Goal: Task Accomplishment & Management: Manage account settings

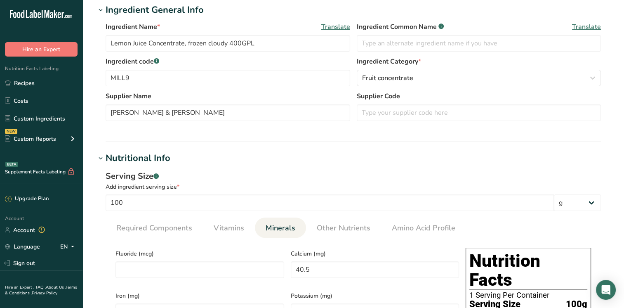
scroll to position [247, 0]
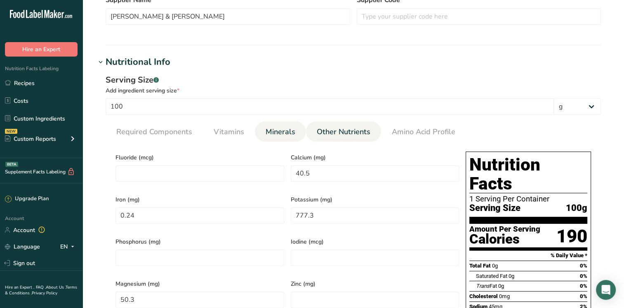
click at [351, 134] on span "Other Nutrients" at bounding box center [344, 131] width 54 height 11
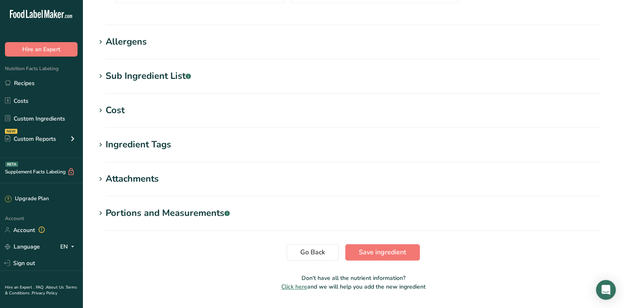
scroll to position [782, 0]
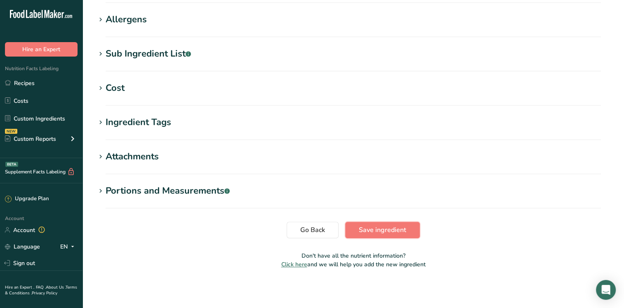
click at [398, 233] on span "Save ingredient" at bounding box center [382, 230] width 47 height 10
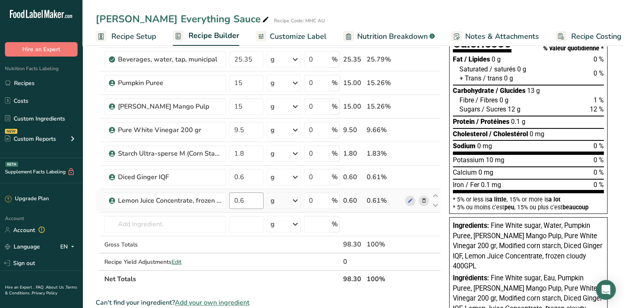
scroll to position [0, 4]
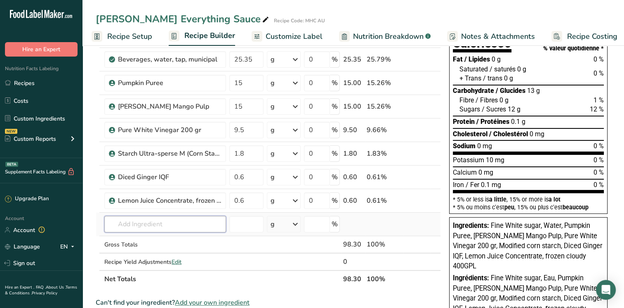
click at [144, 223] on input "text" at bounding box center [165, 224] width 122 height 16
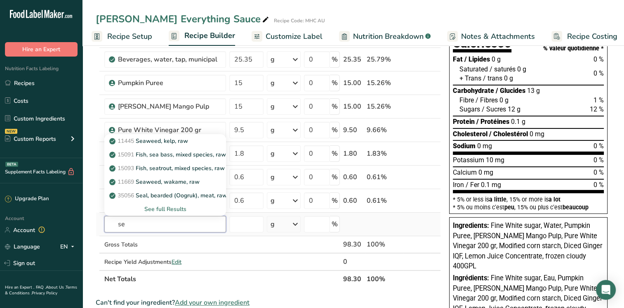
type input "s"
type input "toro1"
click at [172, 141] on p "TORO1 Purified Sea Salt" at bounding box center [147, 141] width 72 height 9
type input "Purified Sea Salt"
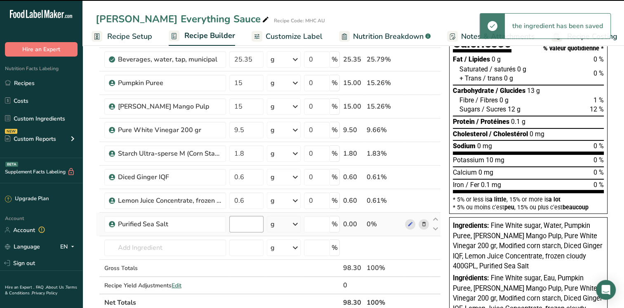
type input "0"
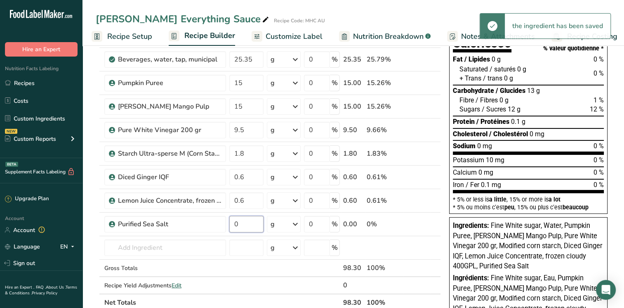
drag, startPoint x: 244, startPoint y: 226, endPoint x: 226, endPoint y: 225, distance: 18.2
click at [226, 225] on tr "Purified Sea Salt 0 g Weight Units g kg mg See more Volume Units l Volume units…" at bounding box center [268, 224] width 344 height 24
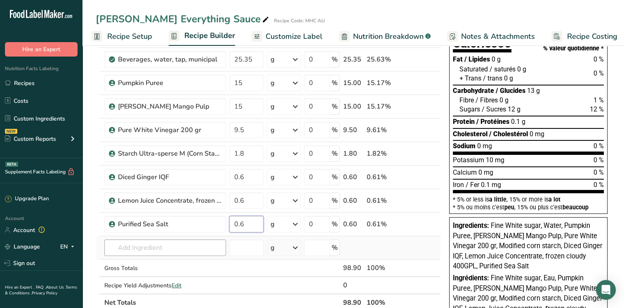
type input "0.6"
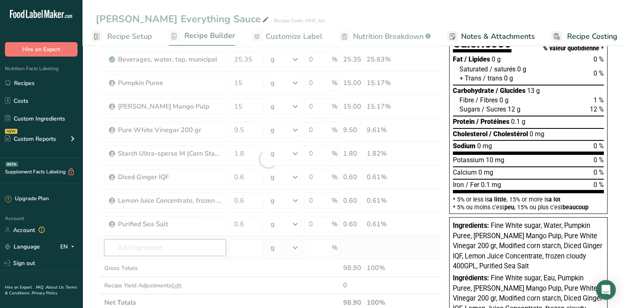
click at [127, 248] on div "Ingredient * Amount * Unit * Waste * .a-a{fill:#347362;}.b-a{fill:#fff;} Grams …" at bounding box center [268, 159] width 345 height 304
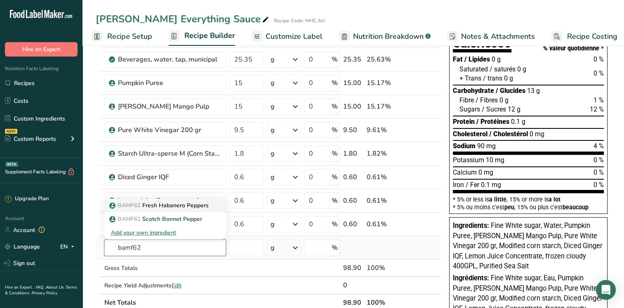
type input "bamf62"
click at [175, 206] on p "BAMF62 Fresh Habanero Peppers" at bounding box center [160, 205] width 98 height 9
type input "Fresh Habanero Peppers"
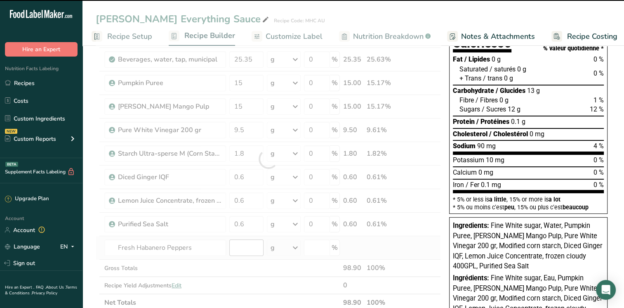
type input "0"
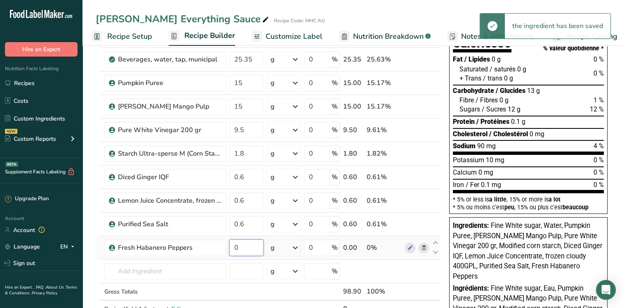
drag, startPoint x: 241, startPoint y: 248, endPoint x: 231, endPoint y: 247, distance: 9.9
click at [231, 247] on input "0" at bounding box center [246, 247] width 34 height 16
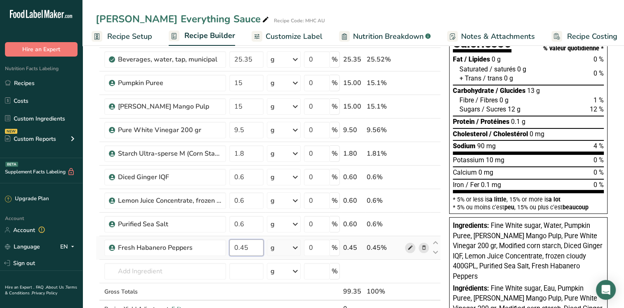
type input "0.45"
click at [407, 245] on div "Ingredient * Amount * Unit * Waste * .a-a{fill:#347362;}.b-a{fill:#fff;} Grams …" at bounding box center [268, 171] width 345 height 328
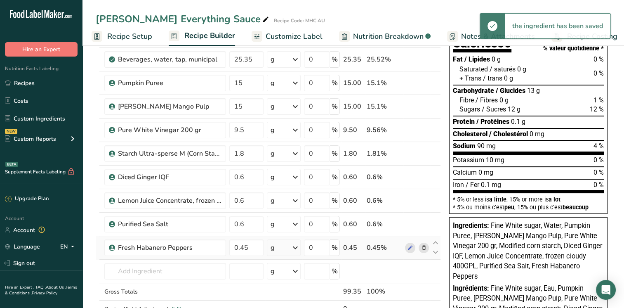
click at [403, 243] on td at bounding box center [416, 248] width 27 height 24
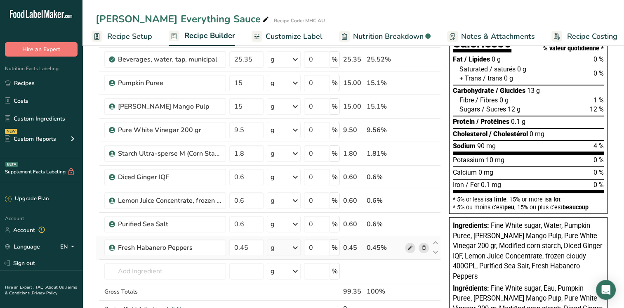
click at [411, 248] on icon at bounding box center [410, 247] width 6 height 9
click at [135, 273] on input "text" at bounding box center [165, 271] width 122 height 16
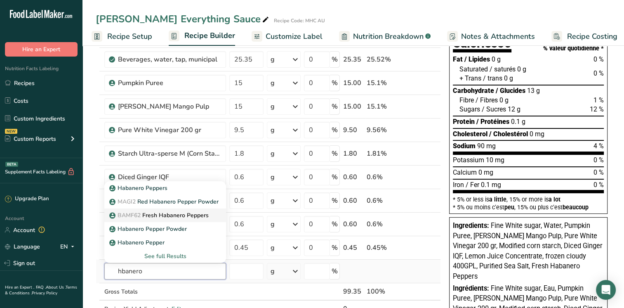
type input "hbanero"
click at [181, 217] on p "BAMF62 Fresh Habanero Peppers" at bounding box center [160, 215] width 98 height 9
type input "Fresh Habanero Peppers"
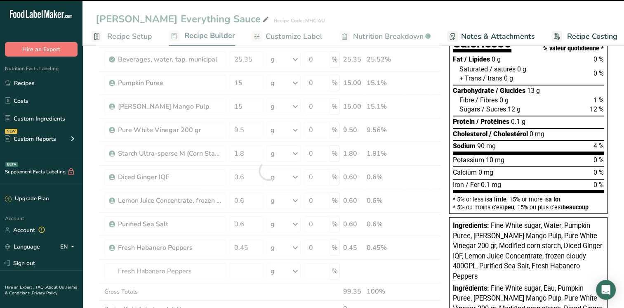
type input "0"
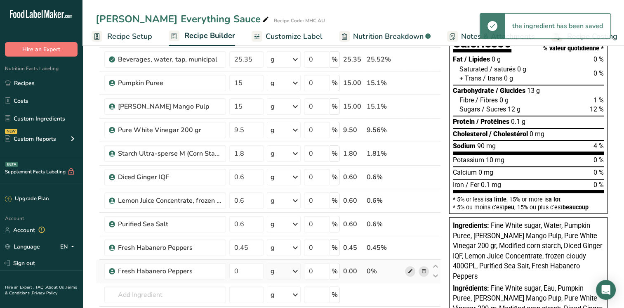
click at [411, 269] on icon at bounding box center [410, 271] width 6 height 9
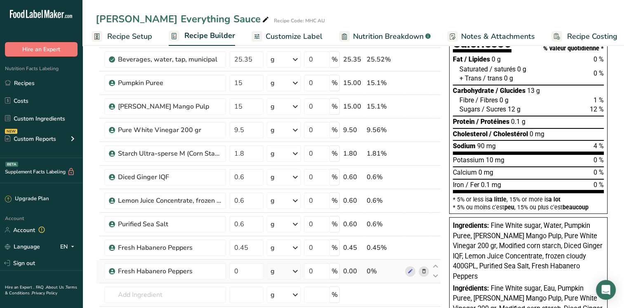
click at [424, 269] on icon at bounding box center [424, 271] width 6 height 9
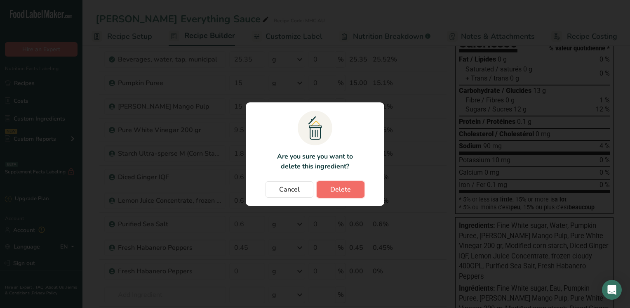
click at [343, 193] on span "Delete" at bounding box center [340, 189] width 21 height 10
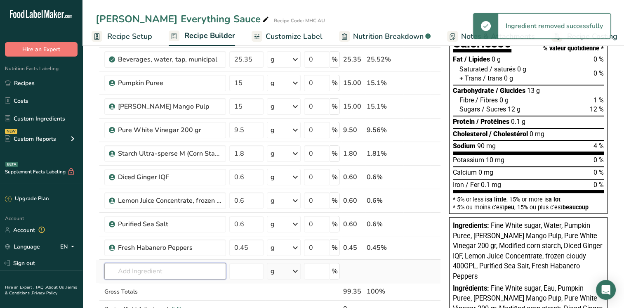
click at [133, 271] on input "text" at bounding box center [165, 271] width 122 height 16
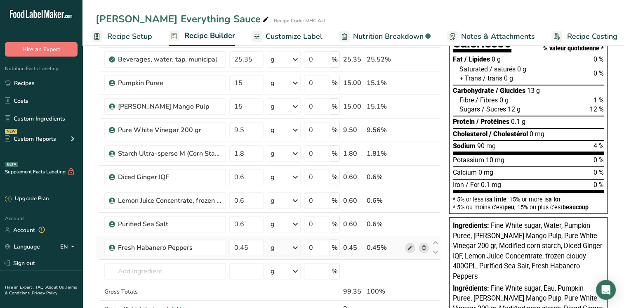
click at [406, 249] on span at bounding box center [410, 248] width 10 height 10
click at [425, 245] on icon at bounding box center [424, 247] width 6 height 9
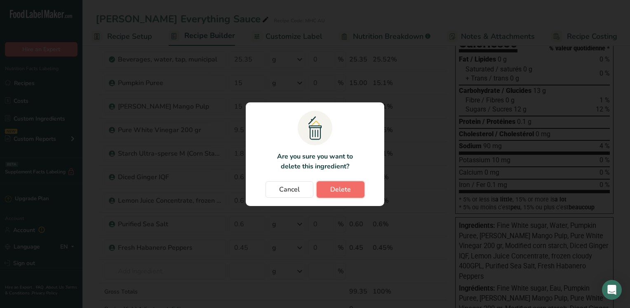
click at [345, 191] on span "Delete" at bounding box center [340, 189] width 21 height 10
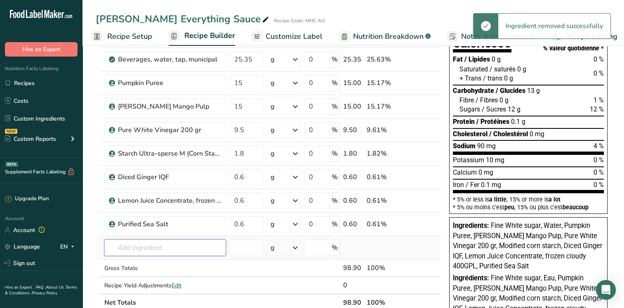
click at [126, 242] on input "text" at bounding box center [165, 247] width 122 height 16
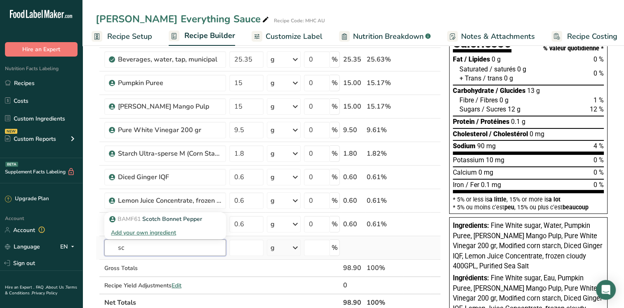
type input "s"
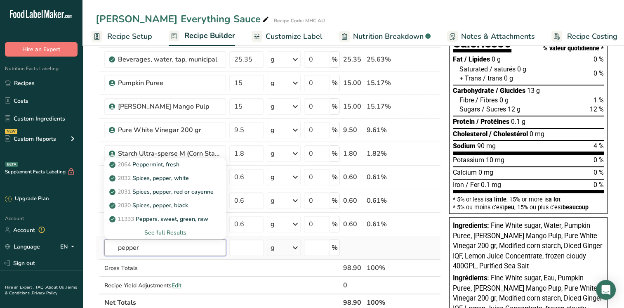
type input "pepper"
click at [157, 228] on div "See full Results" at bounding box center [165, 232] width 108 height 9
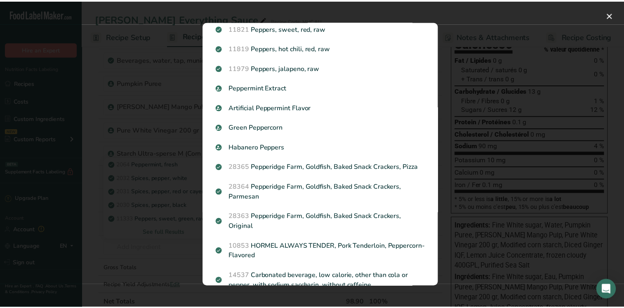
scroll to position [0, 0]
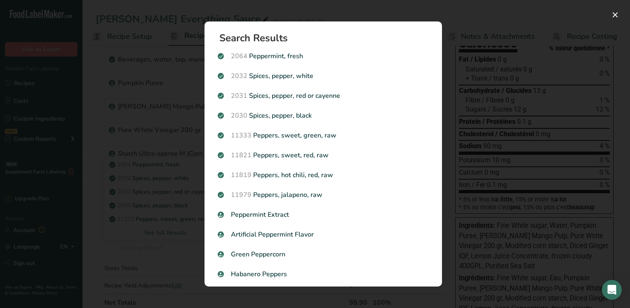
click at [96, 253] on div "Search results modal" at bounding box center [315, 154] width 630 height 308
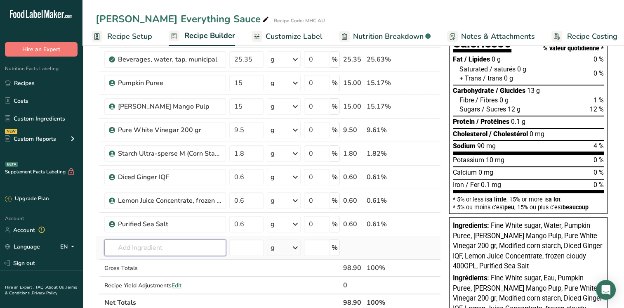
click at [137, 250] on input "text" at bounding box center [165, 247] width 122 height 16
type input "fresh peppe"
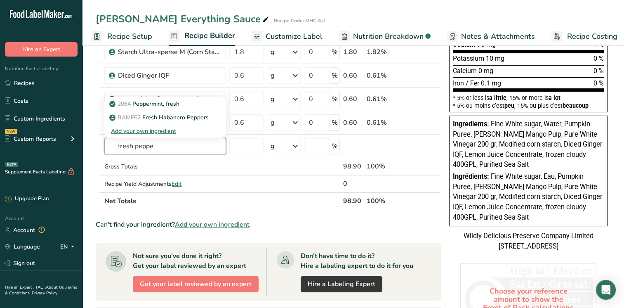
scroll to position [206, 0]
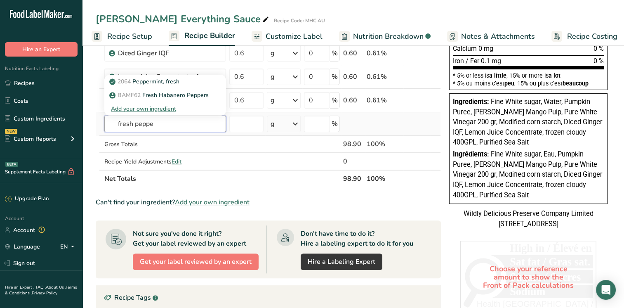
drag, startPoint x: 163, startPoint y: 123, endPoint x: 113, endPoint y: 122, distance: 49.9
click at [113, 122] on input "fresh peppe" at bounding box center [165, 123] width 122 height 16
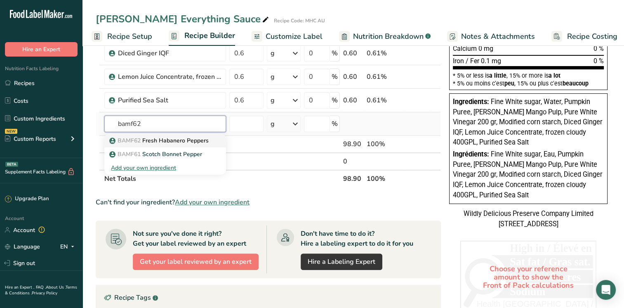
type input "bamf62"
click at [184, 139] on p "BAMF62 Fresh Habanero Peppers" at bounding box center [160, 140] width 98 height 9
type input "Fresh Habanero Peppers"
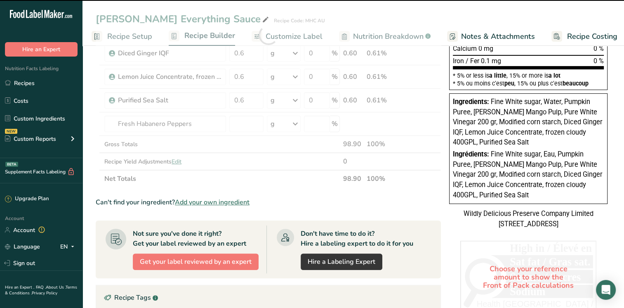
type input "0"
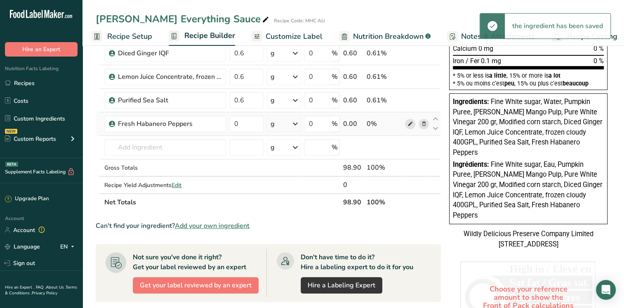
click at [408, 127] on icon at bounding box center [410, 124] width 6 height 9
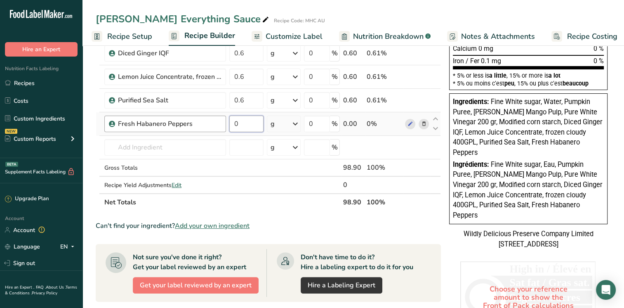
drag, startPoint x: 247, startPoint y: 123, endPoint x: 216, endPoint y: 121, distance: 31.0
click at [216, 121] on tr "Fresh Habanero Peppers 0 g Weight Units g kg mg See more Volume Units l Volume …" at bounding box center [268, 124] width 344 height 24
type input "0.45"
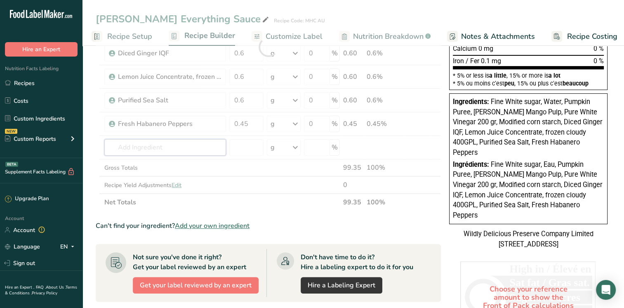
click at [167, 144] on div "Ingredient * Amount * Unit * Waste * .a-a{fill:#347362;}.b-a{fill:#fff;} Grams …" at bounding box center [268, 47] width 345 height 328
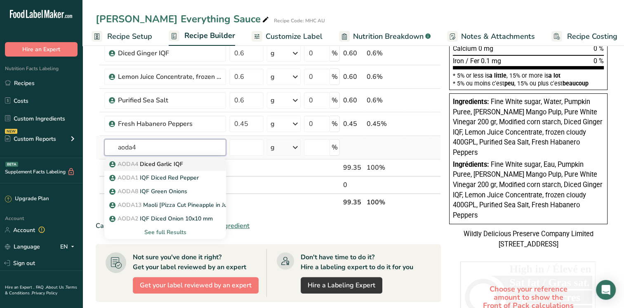
type input "aoda4"
click at [170, 164] on p "AODA4 Diced Garlic IQF" at bounding box center [147, 164] width 72 height 9
type input "Diced Garlic IQF"
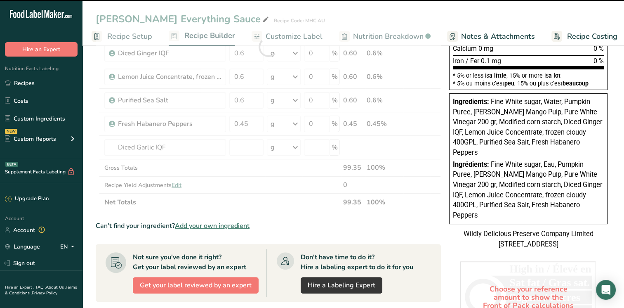
type input "0"
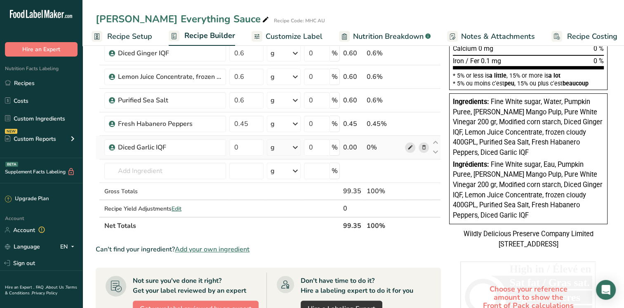
click at [410, 147] on icon at bounding box center [410, 147] width 6 height 9
click at [147, 165] on input "text" at bounding box center [165, 171] width 122 height 16
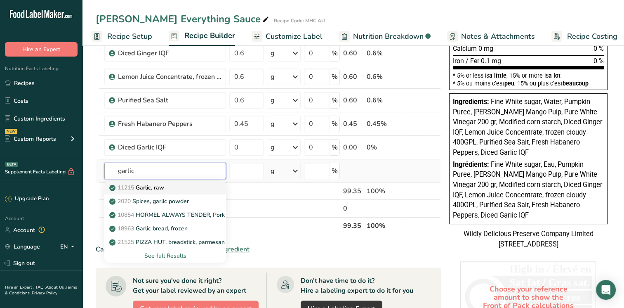
type input "garlic"
click at [164, 184] on p "11215 Garlic, raw" at bounding box center [137, 187] width 53 height 9
type input "Garlic, raw"
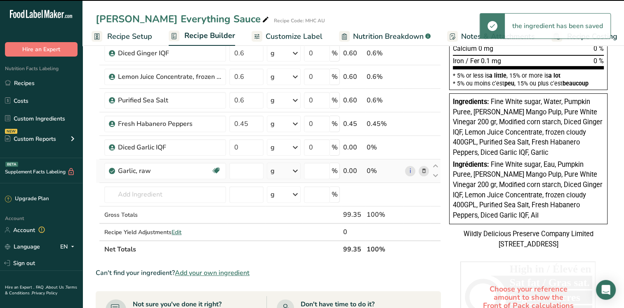
type input "0"
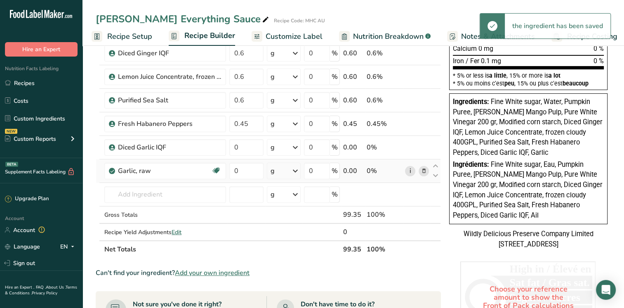
click at [405, 168] on link "i" at bounding box center [410, 171] width 10 height 10
click at [424, 168] on icon at bounding box center [424, 171] width 6 height 9
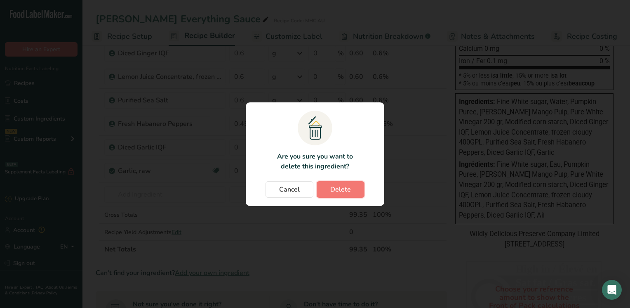
drag, startPoint x: 338, startPoint y: 192, endPoint x: 335, endPoint y: 185, distance: 7.4
click at [338, 192] on span "Delete" at bounding box center [340, 189] width 21 height 10
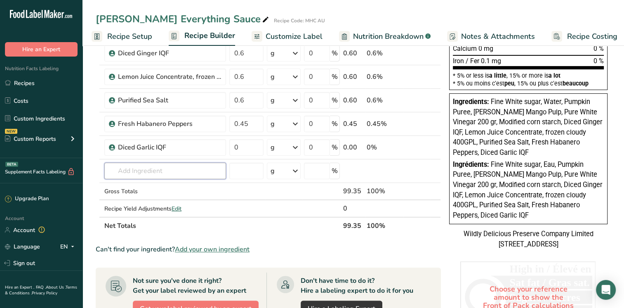
click at [137, 169] on input "text" at bounding box center [165, 171] width 122 height 16
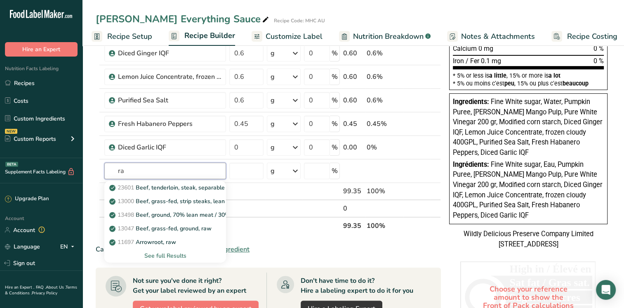
type input "r"
type input "garlic"
click at [154, 189] on p "11215 Garlic, raw" at bounding box center [137, 187] width 53 height 9
type input "Garlic, raw"
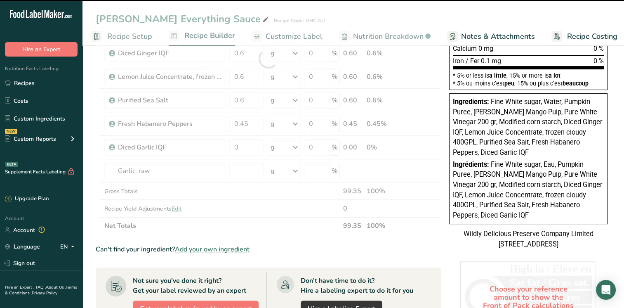
type input "0"
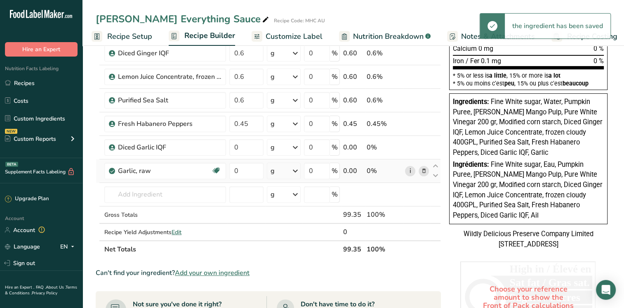
click at [407, 172] on link "i" at bounding box center [410, 171] width 10 height 10
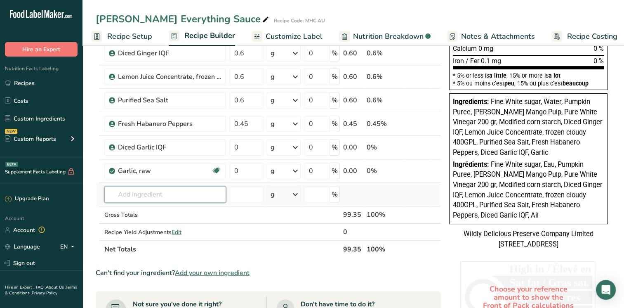
click at [139, 188] on input "text" at bounding box center [165, 194] width 122 height 16
type input "v"
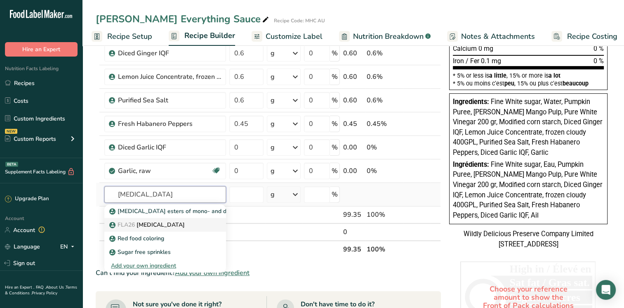
type input "citric acid"
click at [140, 224] on p "FLA26 Citric Acid" at bounding box center [148, 224] width 74 height 9
type input "Citric Acid"
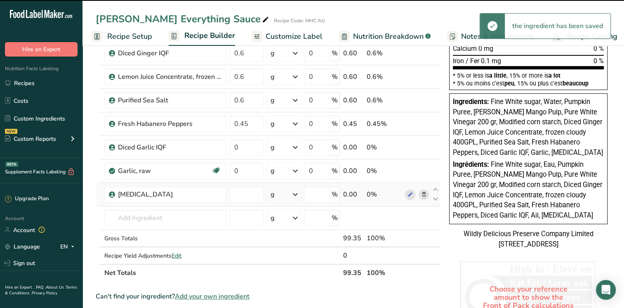
type input "0"
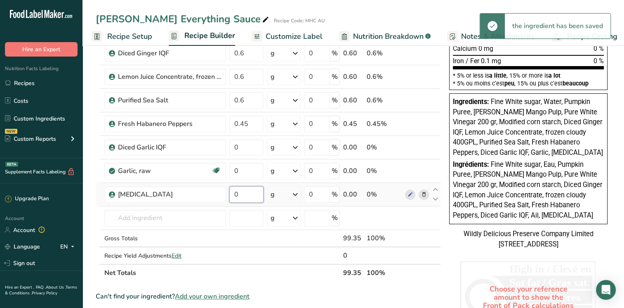
click at [244, 199] on input "0" at bounding box center [246, 194] width 34 height 16
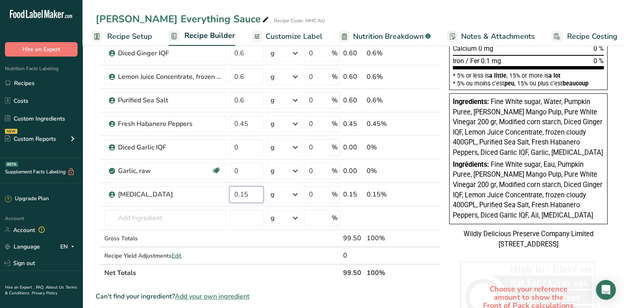
type input "0.15"
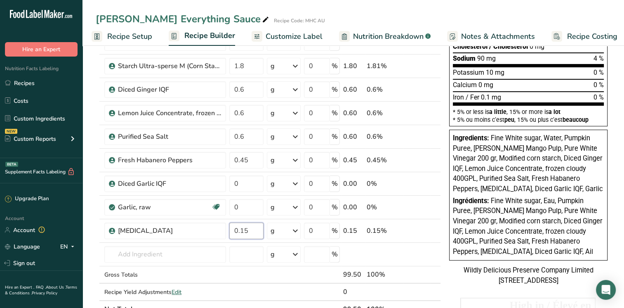
scroll to position [247, 0]
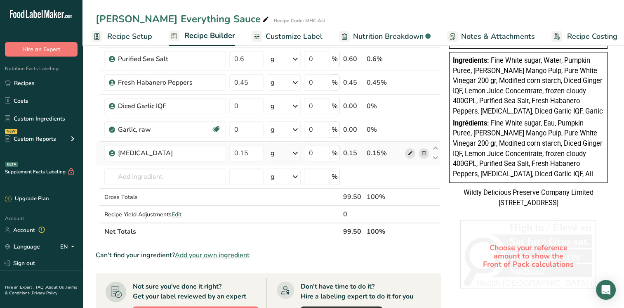
click at [409, 151] on div "Ingredient * Amount * Unit * Waste * .a-a{fill:#347362;}.b-a{fill:#fff;} Grams …" at bounding box center [268, 41] width 345 height 398
click at [412, 152] on icon at bounding box center [410, 153] width 6 height 9
click at [148, 174] on input "text" at bounding box center [165, 176] width 122 height 16
type input "a"
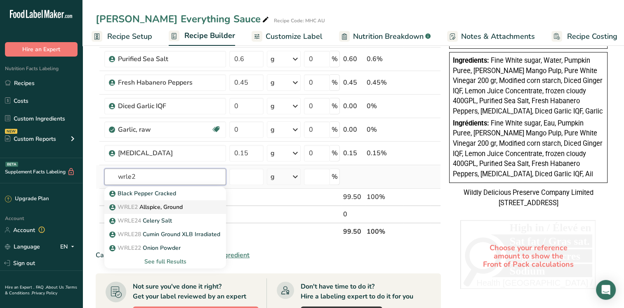
type input "wrle2"
click at [169, 210] on p "WRLE2 Allspice, Ground" at bounding box center [147, 207] width 72 height 9
type input "Allspice, Ground"
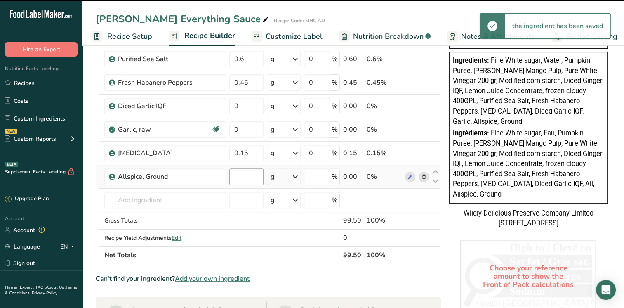
type input "0"
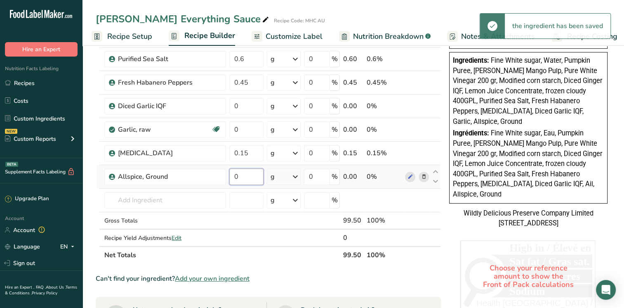
click at [246, 177] on input "0" at bounding box center [246, 176] width 34 height 16
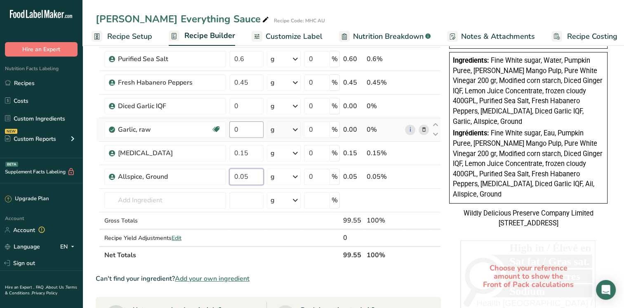
type input "0.05"
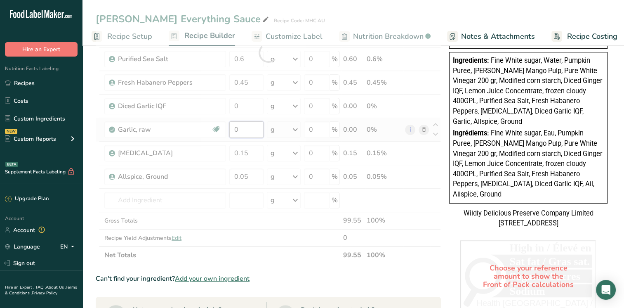
click at [238, 126] on div "Ingredient * Amount * Unit * Waste * .a-a{fill:#347362;}.b-a{fill:#fff;} Grams …" at bounding box center [268, 53] width 345 height 422
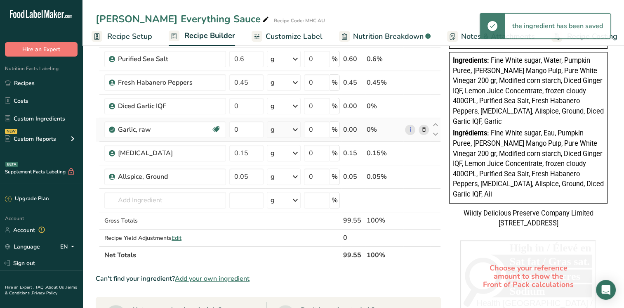
click at [424, 129] on div "Ingredient * Amount * Unit * Waste * .a-a{fill:#347362;}.b-a{fill:#fff;} Grams …" at bounding box center [268, 53] width 345 height 422
click at [422, 127] on icon at bounding box center [424, 129] width 6 height 9
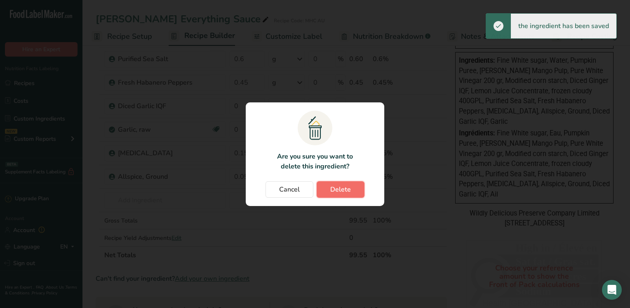
click at [330, 188] on span "Delete" at bounding box center [340, 189] width 21 height 10
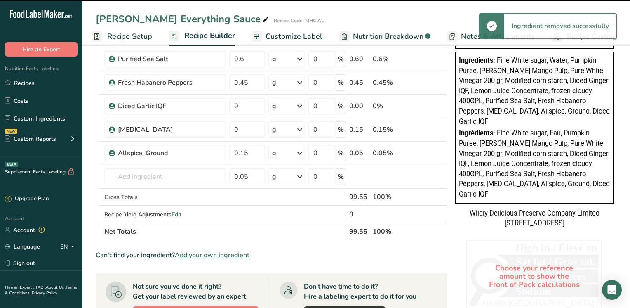
type input "0.15"
type input "0.05"
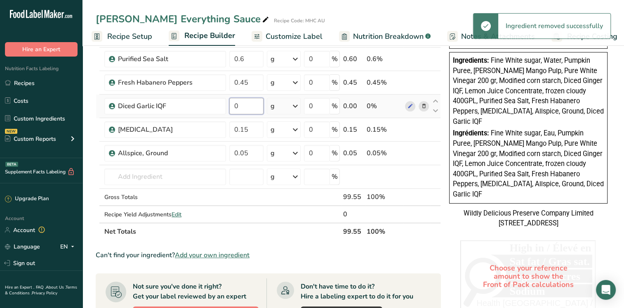
click at [240, 107] on input "0" at bounding box center [246, 106] width 34 height 16
drag, startPoint x: 240, startPoint y: 107, endPoint x: 231, endPoint y: 106, distance: 9.5
click at [231, 106] on input "0" at bounding box center [246, 106] width 34 height 16
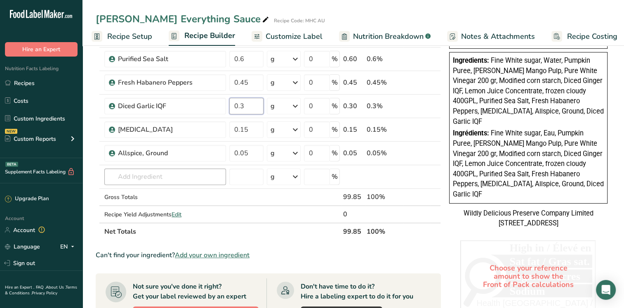
type input "0.3"
click at [147, 171] on div "Ingredient * Amount * Unit * Waste * .a-a{fill:#347362;}.b-a{fill:#fff;} Grams …" at bounding box center [268, 41] width 345 height 398
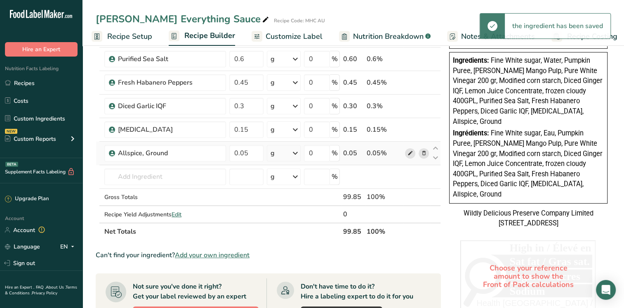
click at [411, 154] on icon at bounding box center [410, 153] width 6 height 9
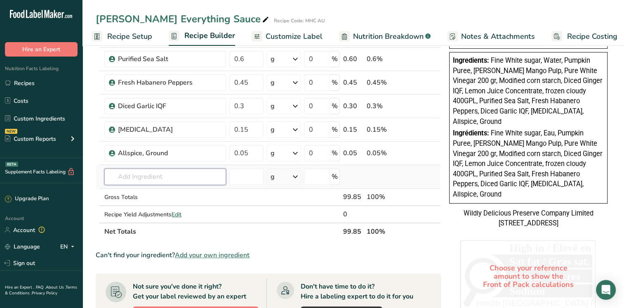
click at [163, 175] on input "text" at bounding box center [165, 176] width 122 height 16
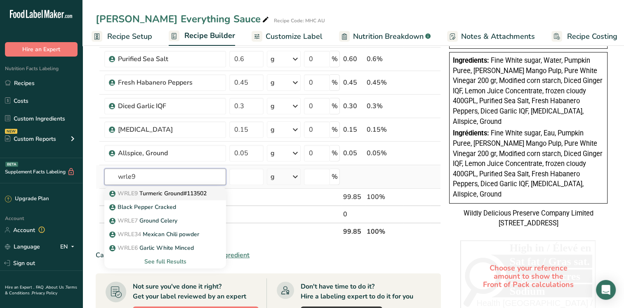
type input "wrle9"
click at [189, 195] on p "WRLE9 Turmeric Ground#113502" at bounding box center [159, 193] width 96 height 9
type input "Turmeric Ground#113502"
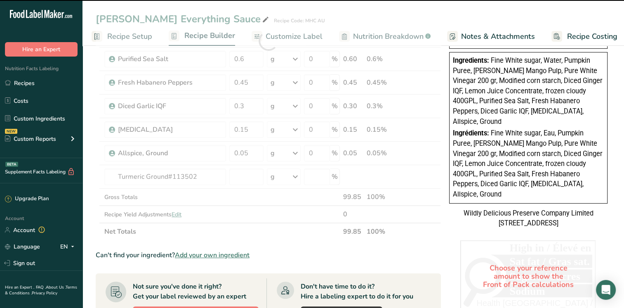
type input "0"
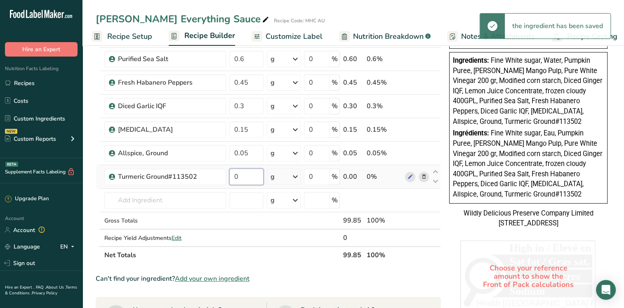
click at [246, 176] on input "0" at bounding box center [246, 176] width 34 height 16
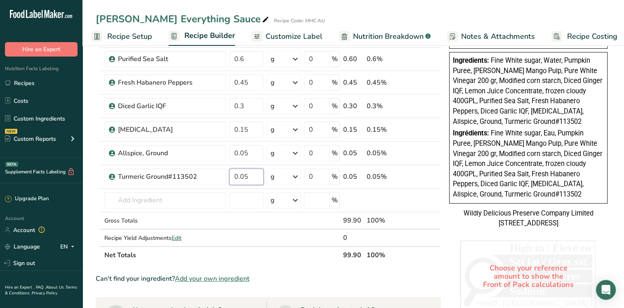
type input "0.05"
click at [455, 276] on div "Choose your reference amount to show the Front of Pack calculations High in / É…" at bounding box center [528, 276] width 165 height 79
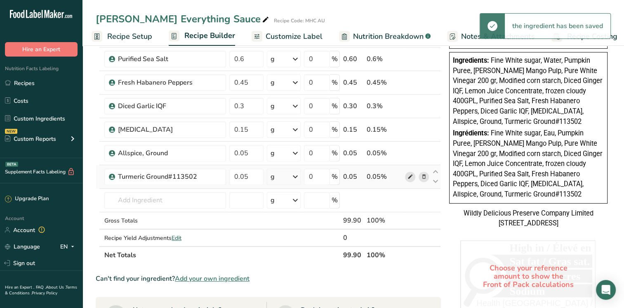
click at [411, 174] on icon at bounding box center [410, 176] width 6 height 9
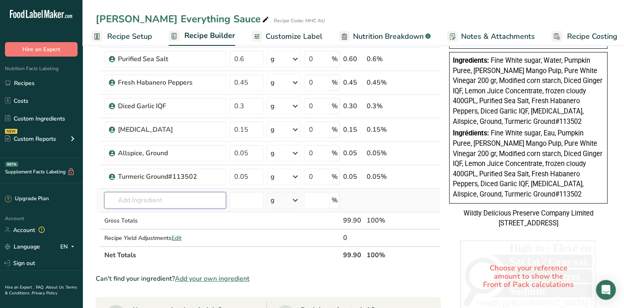
click at [159, 195] on input "text" at bounding box center [165, 200] width 122 height 16
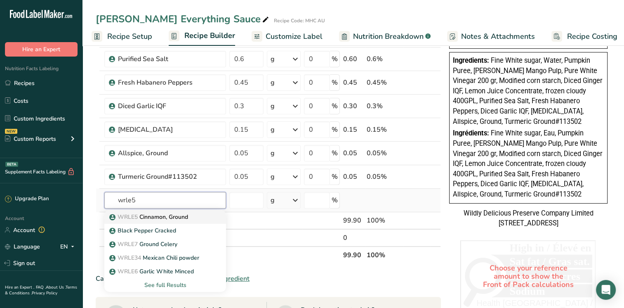
type input "wrle5"
click at [164, 219] on p "WRLE5 Cinnamon, Ground" at bounding box center [149, 216] width 77 height 9
type input "Cinnamon, Ground"
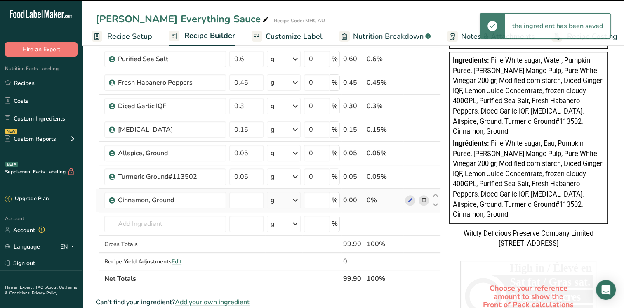
type input "0"
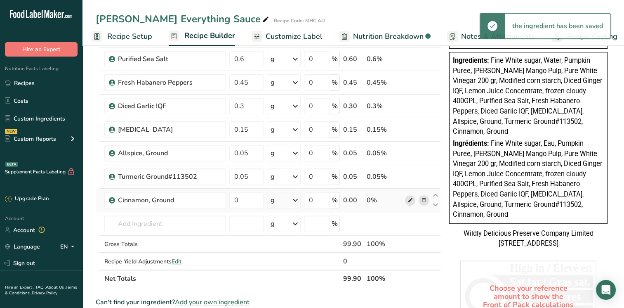
click at [404, 200] on td at bounding box center [416, 200] width 27 height 24
click at [408, 200] on icon at bounding box center [410, 200] width 6 height 9
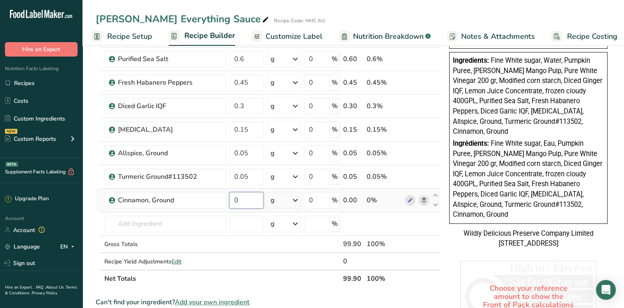
click at [238, 199] on input "0" at bounding box center [246, 200] width 34 height 16
type input "0.05"
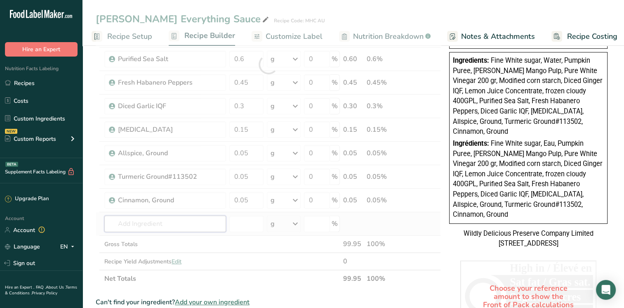
click at [193, 227] on div "Ingredient * Amount * Unit * Waste * .a-a{fill:#347362;}.b-a{fill:#fff;} Grams …" at bounding box center [268, 64] width 345 height 445
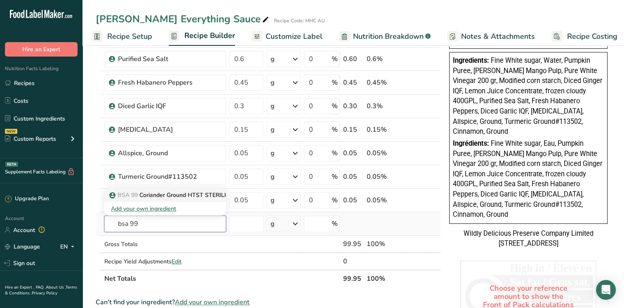
type input "bsa 99"
click at [196, 199] on link "BSA 99 Coriander Ground HTST STERILIZED" at bounding box center [165, 195] width 122 height 14
type input "Coriander Ground HTST STERILIZED"
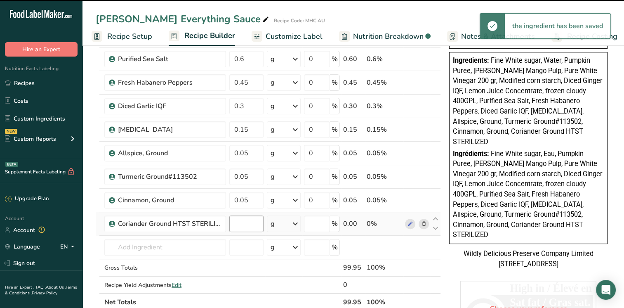
type input "0"
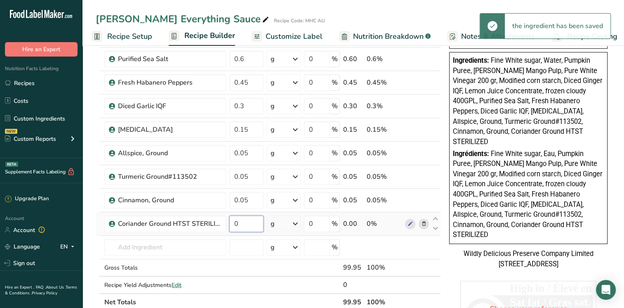
click at [249, 220] on input "0" at bounding box center [246, 223] width 34 height 16
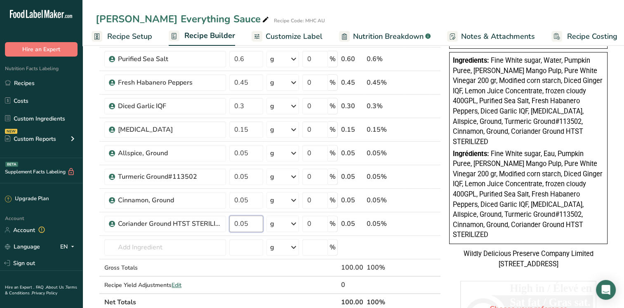
type input "0.05"
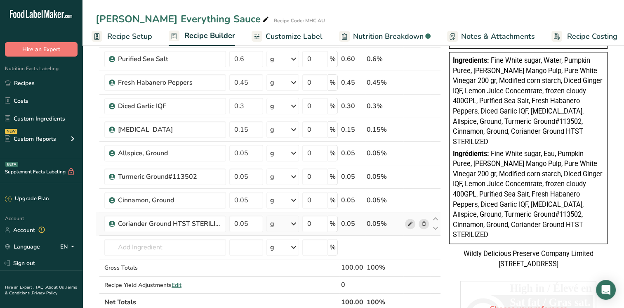
click at [409, 222] on icon at bounding box center [410, 223] width 6 height 9
click at [140, 243] on input "text" at bounding box center [165, 247] width 122 height 16
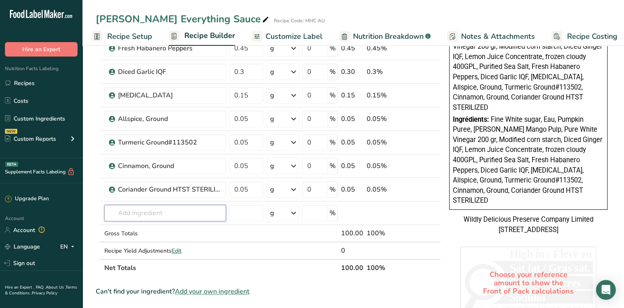
scroll to position [330, 0]
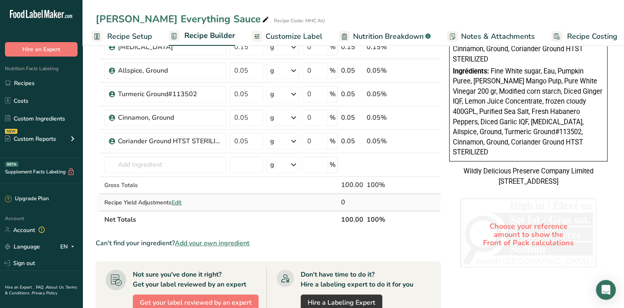
click at [177, 200] on span "Edit" at bounding box center [177, 202] width 10 height 8
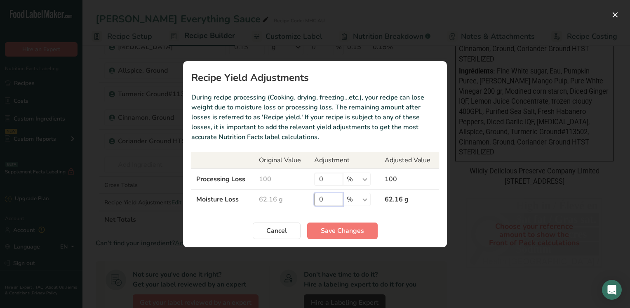
click at [330, 199] on input "0" at bounding box center [328, 199] width 29 height 13
type input "12"
click at [350, 232] on span "Save Changes" at bounding box center [342, 231] width 43 height 10
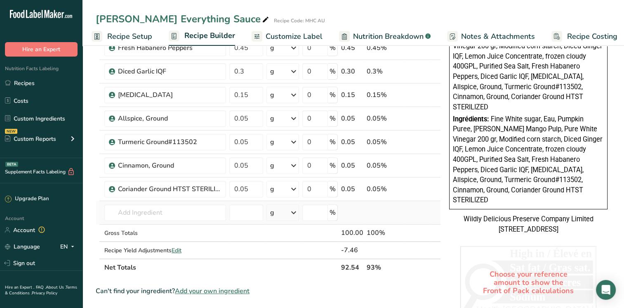
scroll to position [0, 0]
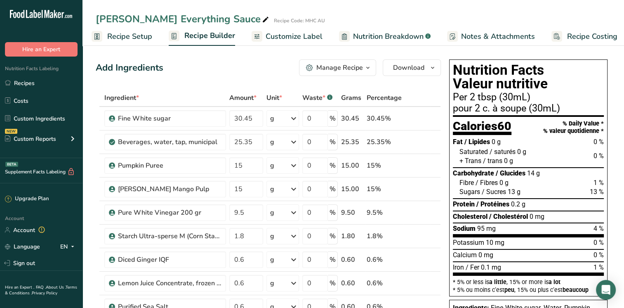
click at [134, 33] on span "Recipe Setup" at bounding box center [129, 36] width 45 height 11
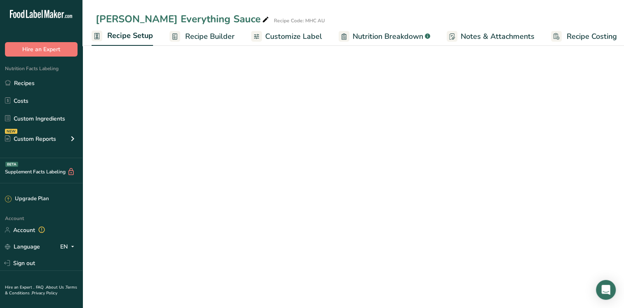
scroll to position [0, 3]
select select "22"
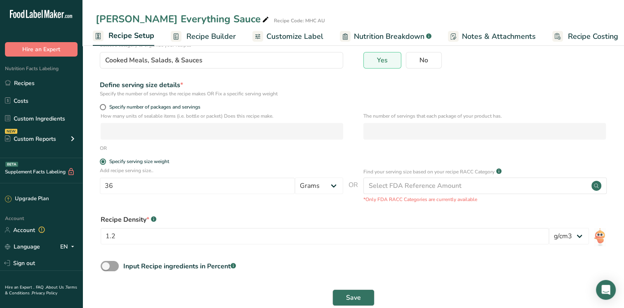
scroll to position [85, 0]
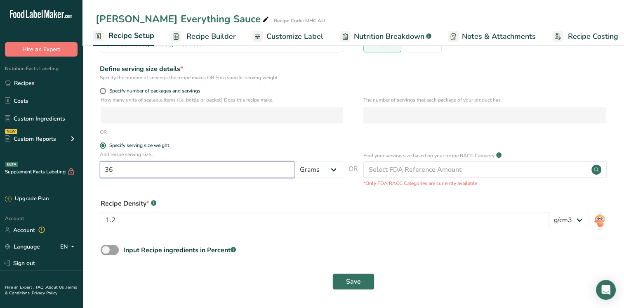
click at [114, 170] on input "36" at bounding box center [197, 169] width 195 height 16
drag, startPoint x: 112, startPoint y: 170, endPoint x: 119, endPoint y: 171, distance: 6.6
click at [119, 171] on input "36" at bounding box center [197, 169] width 195 height 16
type input "35"
click at [116, 219] on input "1.2" at bounding box center [325, 220] width 448 height 16
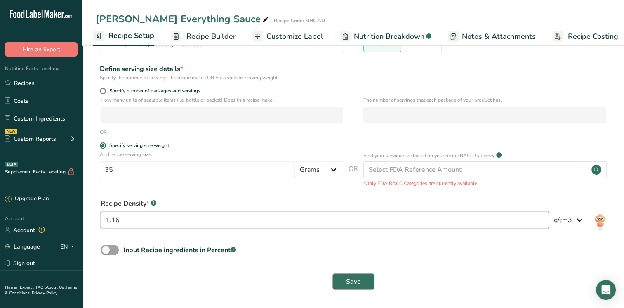
type input "1.16"
click at [361, 278] on button "Save" at bounding box center [353, 281] width 42 height 16
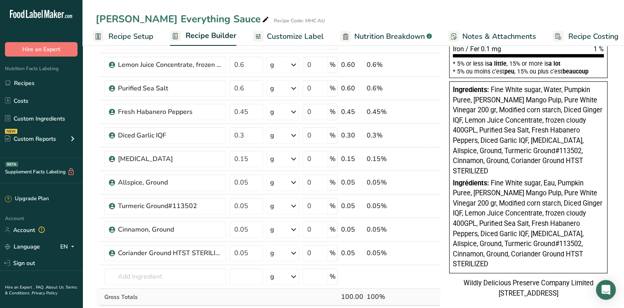
scroll to position [330, 0]
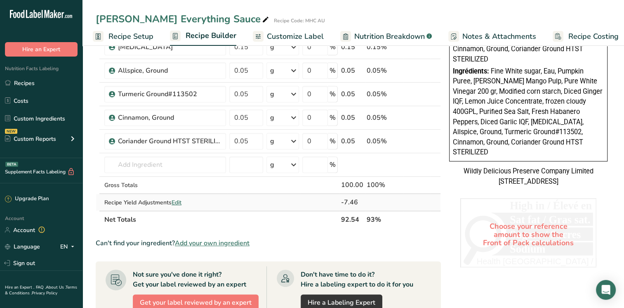
click at [180, 202] on span "Edit" at bounding box center [177, 202] width 10 height 8
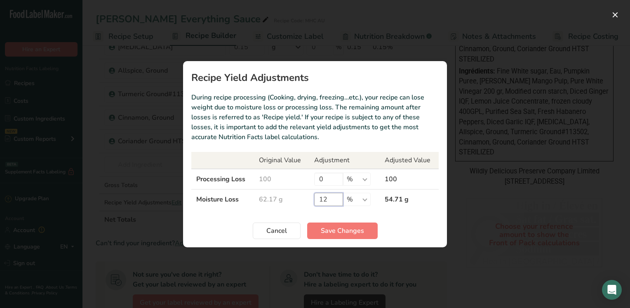
click at [330, 199] on input "12" at bounding box center [328, 199] width 29 height 13
click at [315, 196] on input "12" at bounding box center [328, 199] width 29 height 13
type input "7"
click at [346, 232] on span "Save Changes" at bounding box center [342, 231] width 43 height 10
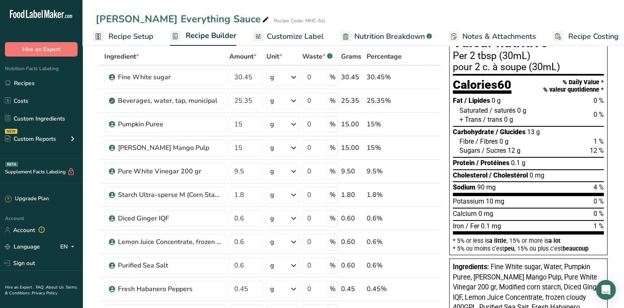
scroll to position [371, 0]
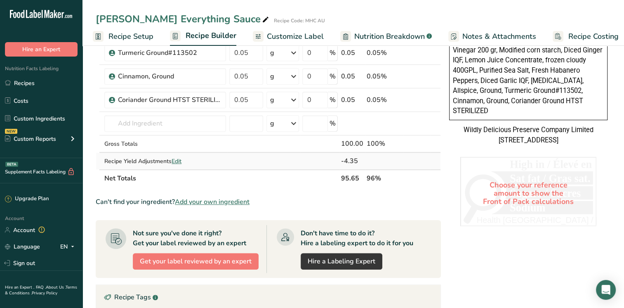
click at [179, 158] on span "Edit" at bounding box center [177, 161] width 10 height 8
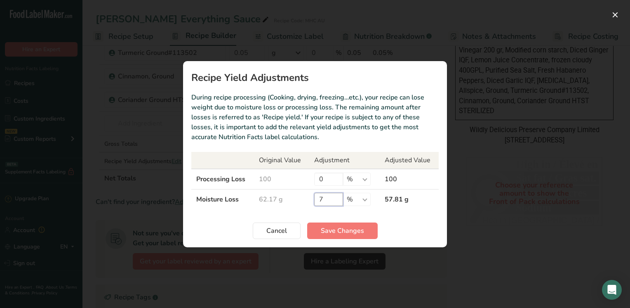
drag, startPoint x: 334, startPoint y: 198, endPoint x: 317, endPoint y: 200, distance: 17.4
click at [317, 200] on input "7" at bounding box center [328, 199] width 29 height 13
type input "12"
click at [339, 231] on span "Save Changes" at bounding box center [342, 231] width 43 height 10
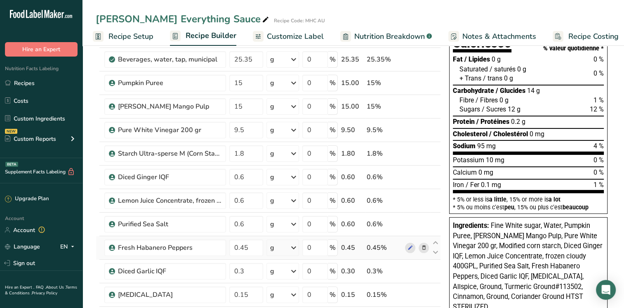
scroll to position [0, 0]
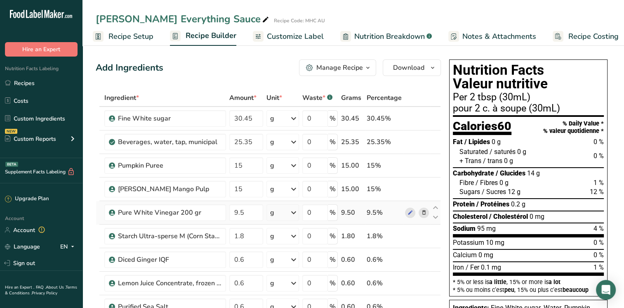
drag, startPoint x: 124, startPoint y: 29, endPoint x: 147, endPoint y: 200, distance: 172.3
click at [124, 29] on link "Recipe Setup" at bounding box center [123, 36] width 61 height 19
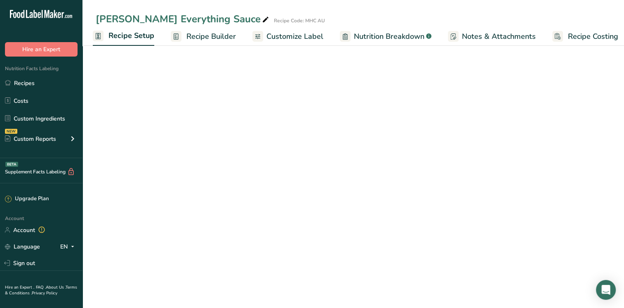
select select "22"
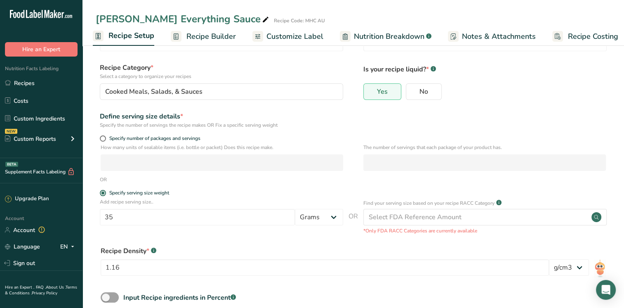
scroll to position [85, 0]
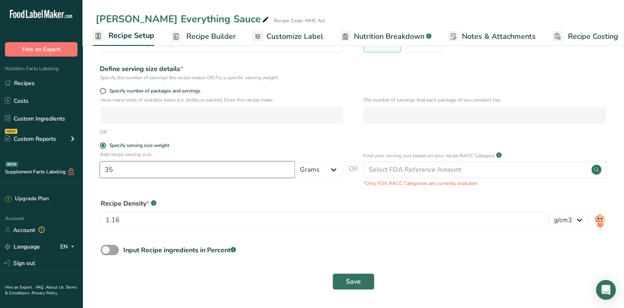
click at [121, 167] on input "35" at bounding box center [197, 169] width 195 height 16
click at [116, 225] on input "1.16" at bounding box center [325, 220] width 448 height 16
click at [133, 222] on input "1.16" at bounding box center [325, 220] width 448 height 16
click at [140, 224] on input "1.16" at bounding box center [325, 220] width 448 height 16
type input "1.166"
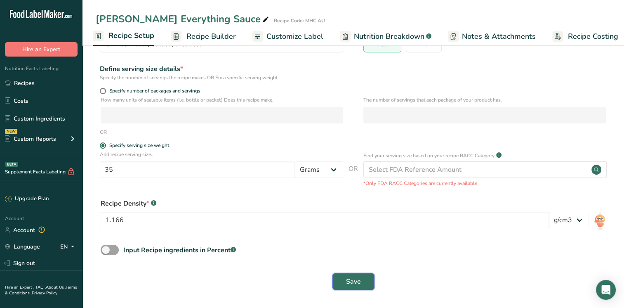
click at [353, 278] on span "Save" at bounding box center [353, 281] width 15 height 10
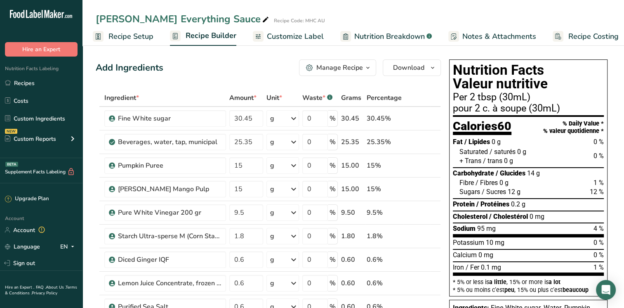
click at [139, 34] on span "Recipe Setup" at bounding box center [130, 36] width 45 height 11
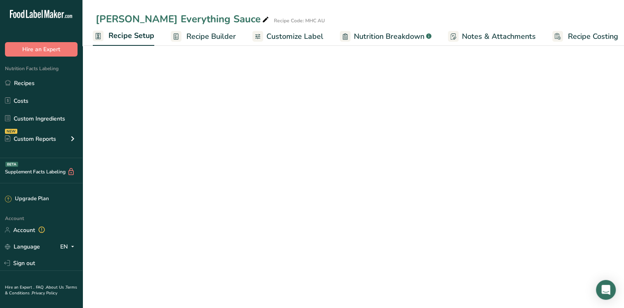
select select "22"
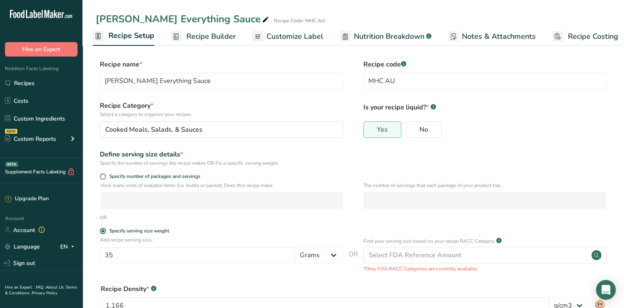
click at [214, 42] on link "Recipe Builder" at bounding box center [203, 36] width 65 height 19
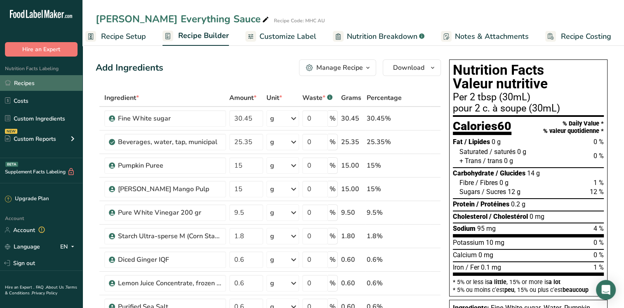
click at [30, 83] on link "Recipes" at bounding box center [41, 83] width 82 height 16
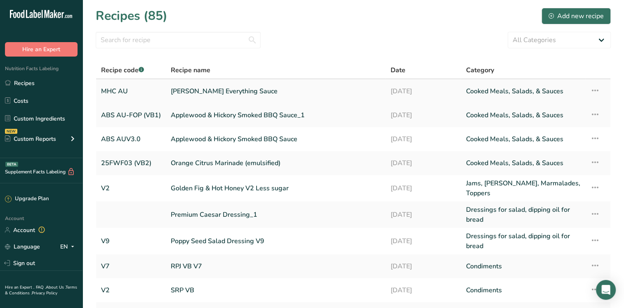
click at [233, 94] on link "Mango Habanero Everything Sauce" at bounding box center [276, 90] width 210 height 17
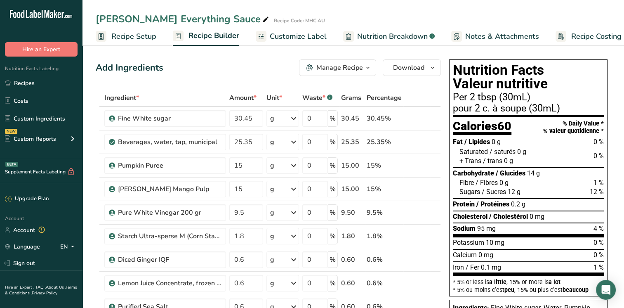
click at [370, 70] on icon "button" at bounding box center [368, 68] width 7 height 10
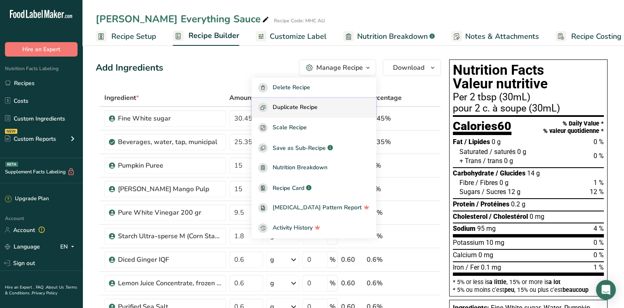
click at [315, 104] on span "Duplicate Recipe" at bounding box center [295, 107] width 45 height 9
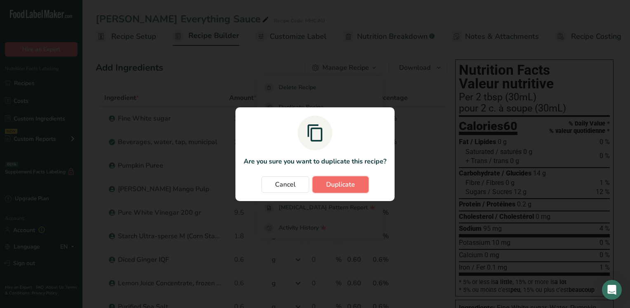
click at [340, 186] on span "Duplicate" at bounding box center [340, 184] width 29 height 10
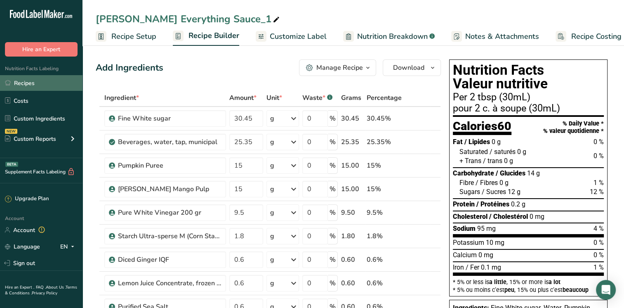
click at [32, 84] on link "Recipes" at bounding box center [41, 83] width 82 height 16
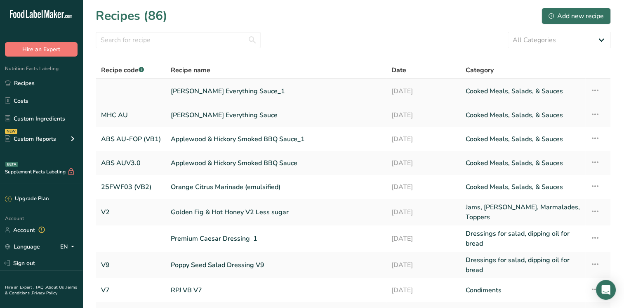
click at [591, 87] on icon at bounding box center [595, 90] width 10 height 15
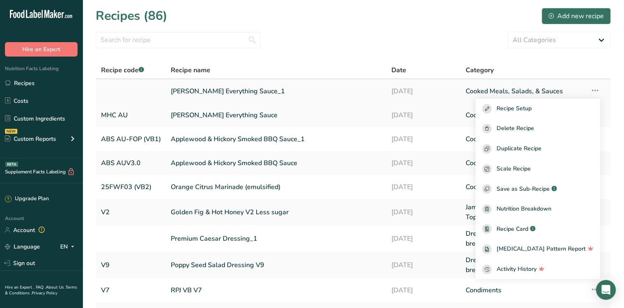
click at [209, 92] on link "Mango Habanero Everything Sauce_1" at bounding box center [276, 90] width 211 height 17
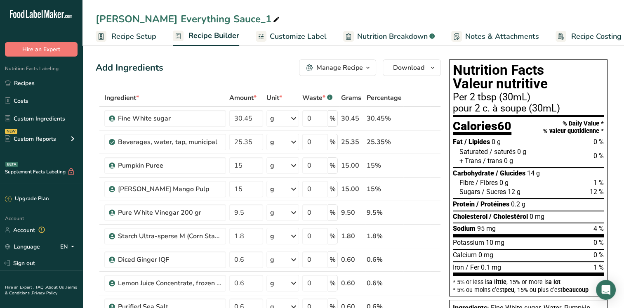
click at [139, 34] on span "Recipe Setup" at bounding box center [133, 36] width 45 height 11
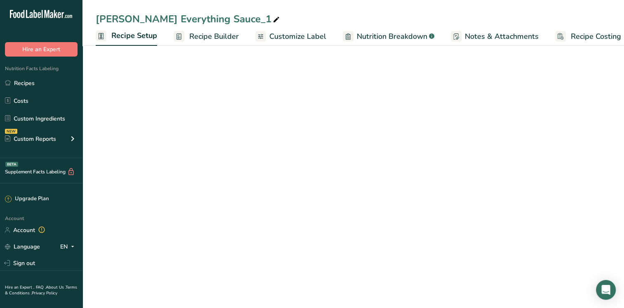
scroll to position [0, 3]
select select "22"
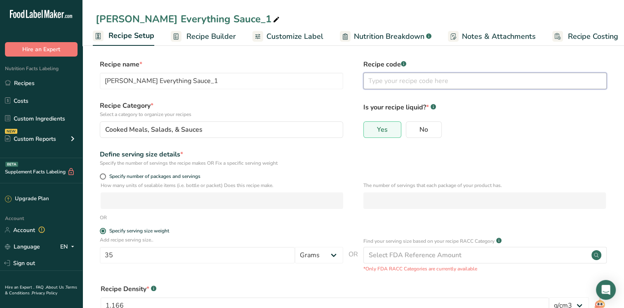
click at [391, 83] on input "text" at bounding box center [484, 81] width 243 height 16
click at [398, 83] on input "MHC AU (VB1)" at bounding box center [484, 81] width 243 height 16
click at [394, 82] on input "MHC AU (VB1)" at bounding box center [484, 81] width 243 height 16
click at [398, 82] on input "MHC AU (VB1)" at bounding box center [484, 81] width 243 height 16
click at [396, 83] on input "MHC AU (VB1)" at bounding box center [484, 81] width 243 height 16
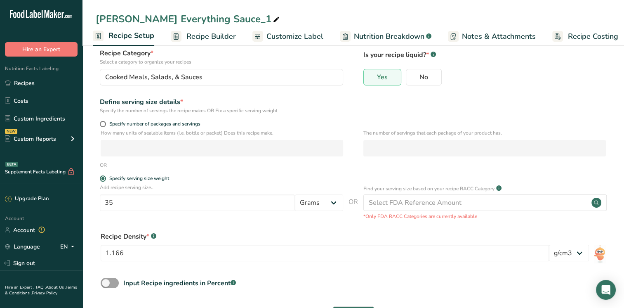
scroll to position [85, 0]
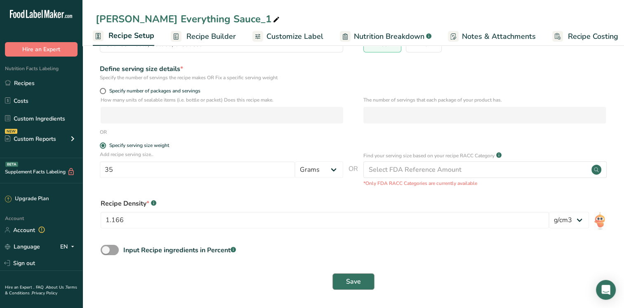
type input "MHC AU (VB1)"
click at [353, 281] on span "Save" at bounding box center [353, 281] width 15 height 10
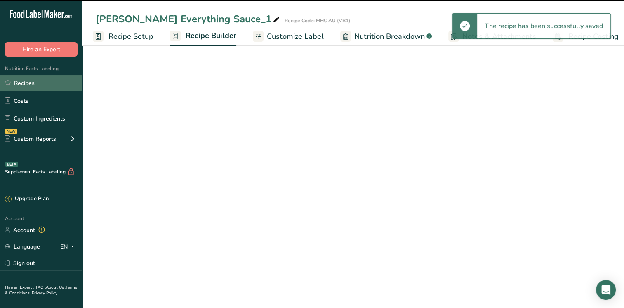
click at [35, 85] on link "Recipes" at bounding box center [41, 83] width 82 height 16
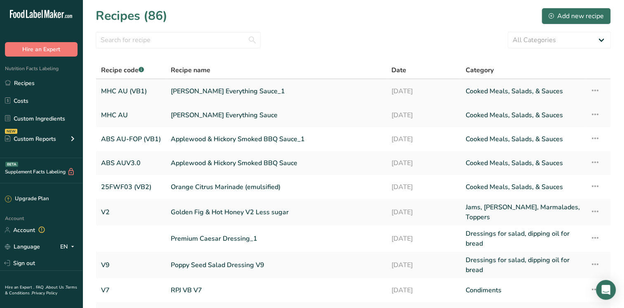
click at [217, 91] on link "Mango Habanero Everything Sauce_1" at bounding box center [276, 90] width 211 height 17
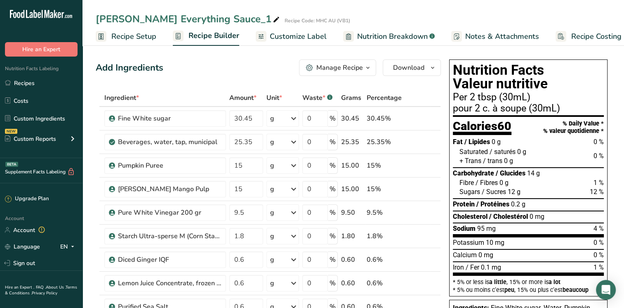
click at [129, 33] on span "Recipe Setup" at bounding box center [133, 36] width 45 height 11
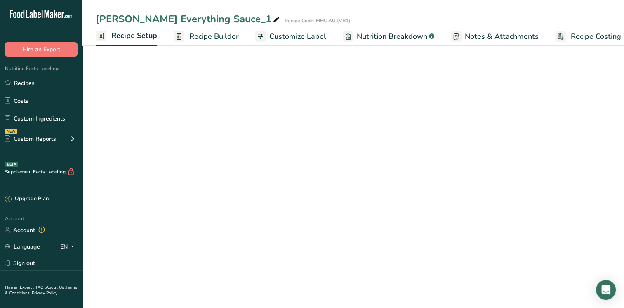
scroll to position [0, 3]
select select "22"
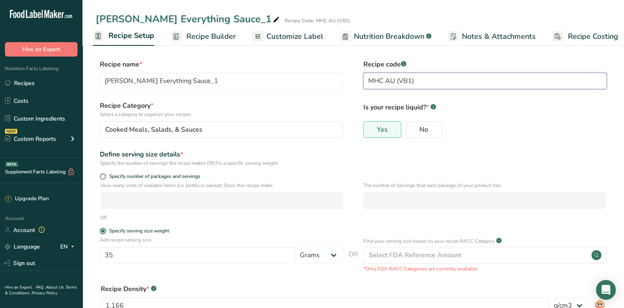
click at [397, 79] on input "MHC AU (VB1)" at bounding box center [484, 81] width 243 height 16
click at [396, 79] on input "MHC AU FOP(VB1)" at bounding box center [484, 81] width 243 height 16
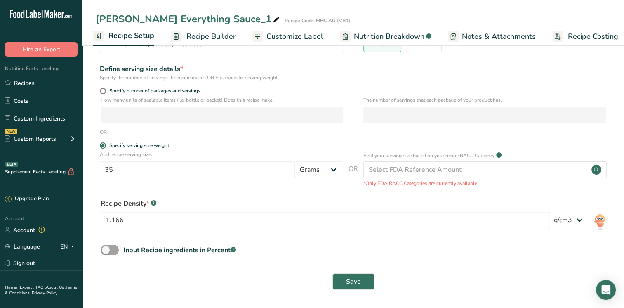
scroll to position [0, 0]
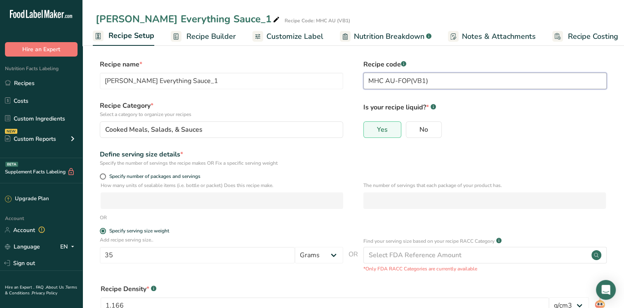
click at [409, 82] on input "MHC AU-FOP(VB1)" at bounding box center [484, 81] width 243 height 16
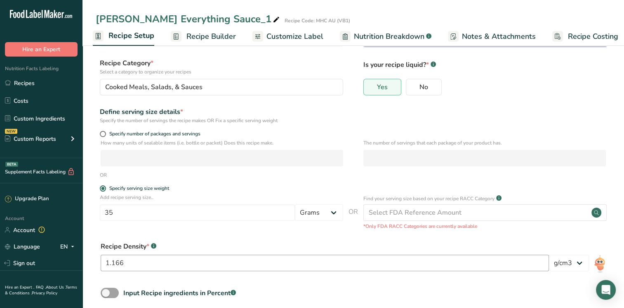
scroll to position [85, 0]
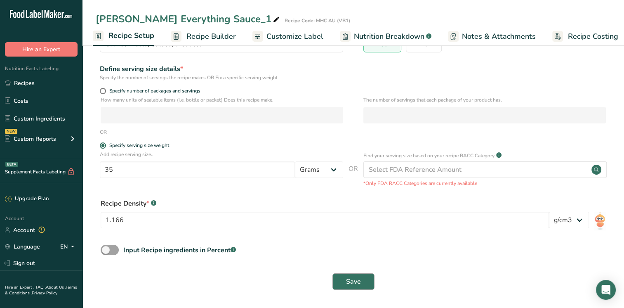
type input "MHC AU-FOP (VB1)"
click at [352, 282] on span "Save" at bounding box center [353, 281] width 15 height 10
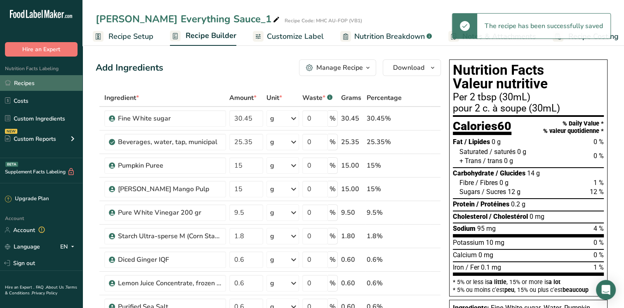
click at [24, 84] on link "Recipes" at bounding box center [41, 83] width 82 height 16
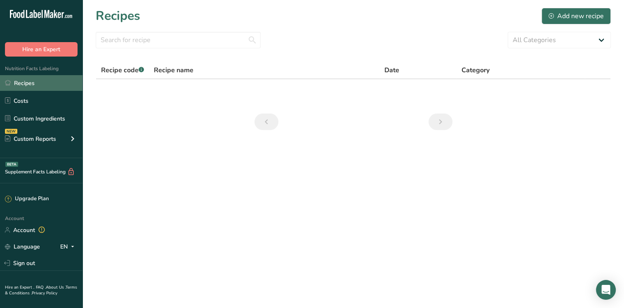
click at [30, 87] on link "Recipes" at bounding box center [41, 83] width 82 height 16
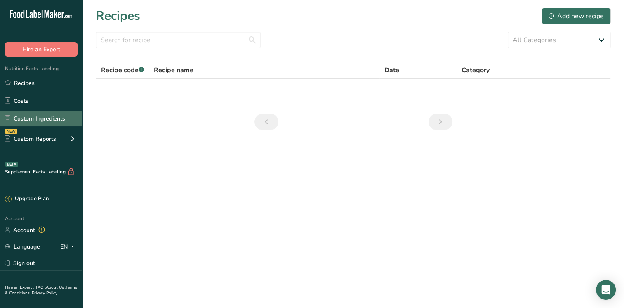
click at [46, 114] on link "Custom Ingredients" at bounding box center [41, 119] width 82 height 16
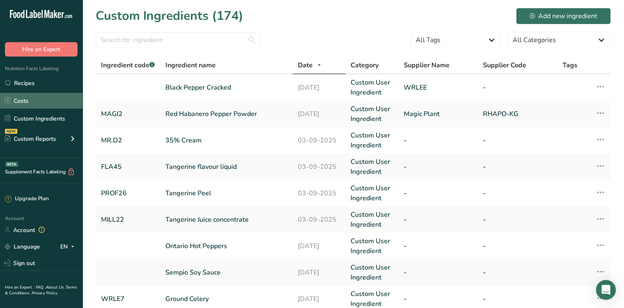
click at [28, 93] on link "Costs" at bounding box center [41, 101] width 82 height 16
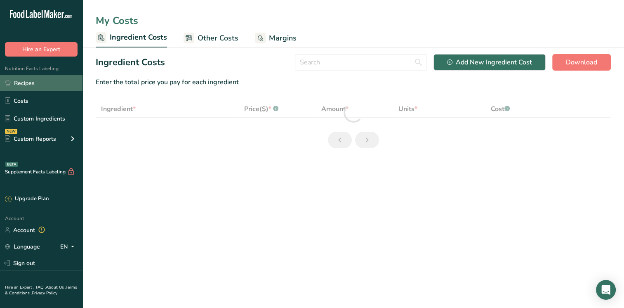
click at [30, 86] on link "Recipes" at bounding box center [41, 83] width 82 height 16
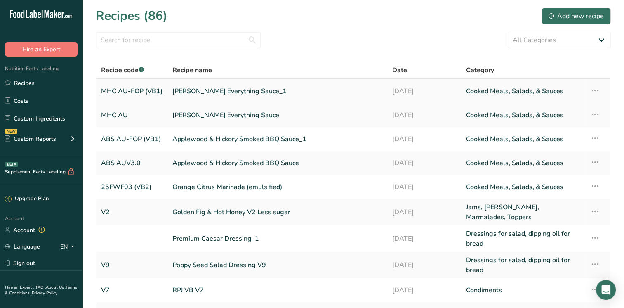
click at [208, 90] on link "Mango Habanero Everything Sauce_1" at bounding box center [277, 90] width 210 height 17
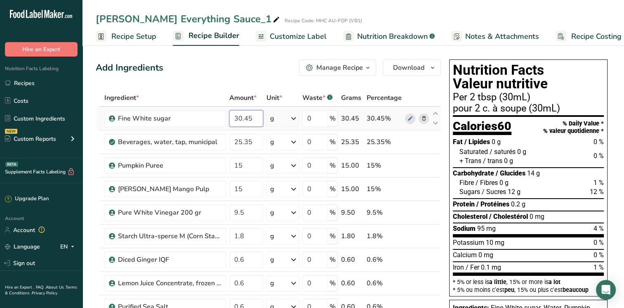
click at [240, 120] on input "30.45" at bounding box center [246, 118] width 34 height 16
drag, startPoint x: 241, startPoint y: 119, endPoint x: 231, endPoint y: 118, distance: 9.9
click at [231, 118] on input "30.45" at bounding box center [246, 118] width 34 height 16
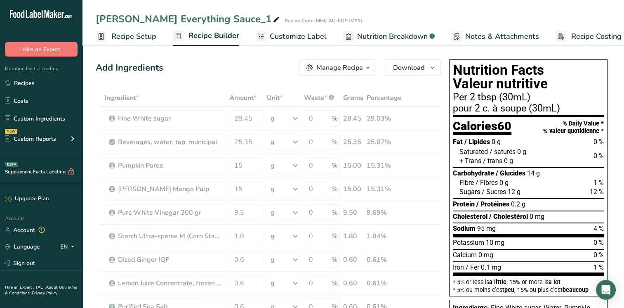
click at [221, 63] on div "Add Ingredients Manage Recipe Delete Recipe Duplicate Recipe Scale Recipe Save …" at bounding box center [268, 67] width 345 height 16
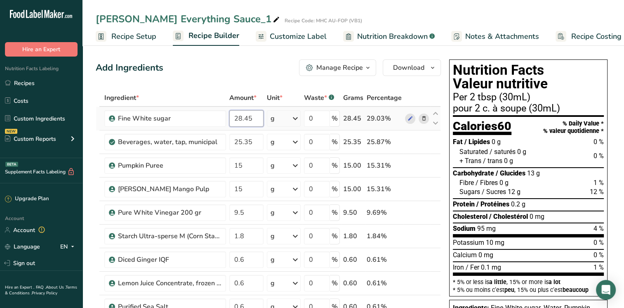
drag, startPoint x: 240, startPoint y: 118, endPoint x: 232, endPoint y: 118, distance: 8.2
click at [232, 118] on input "28.45" at bounding box center [246, 118] width 34 height 16
click at [204, 62] on div "Add Ingredients Manage Recipe Delete Recipe Duplicate Recipe Scale Recipe Save …" at bounding box center [268, 67] width 345 height 16
click at [238, 119] on input "27.45" at bounding box center [246, 118] width 34 height 16
drag, startPoint x: 240, startPoint y: 117, endPoint x: 231, endPoint y: 117, distance: 9.5
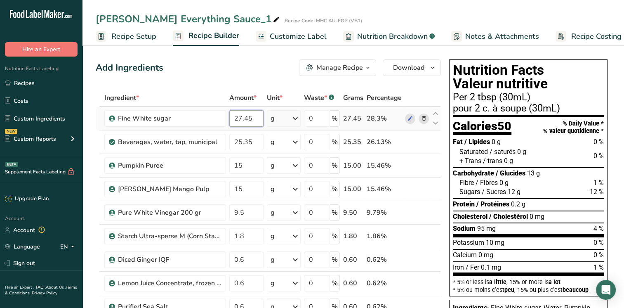
click at [231, 117] on input "27.45" at bounding box center [246, 118] width 34 height 16
click at [226, 75] on div "Add Ingredients Manage Recipe Delete Recipe Duplicate Recipe Scale Recipe Save …" at bounding box center [268, 67] width 345 height 16
click at [238, 119] on input "25.45" at bounding box center [246, 118] width 34 height 16
click at [241, 120] on input "24.45" at bounding box center [246, 118] width 34 height 16
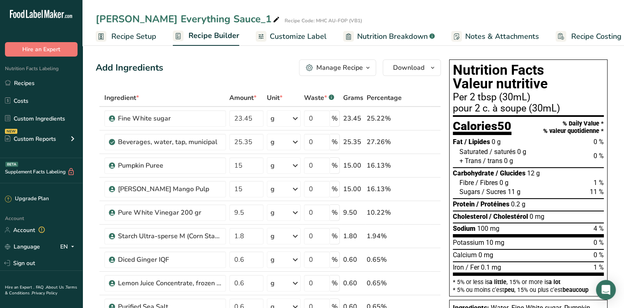
click at [190, 74] on div "Add Ingredients Manage Recipe Delete Recipe Duplicate Recipe Scale Recipe Save …" at bounding box center [268, 67] width 345 height 16
click at [240, 119] on input "23.45" at bounding box center [246, 118] width 34 height 16
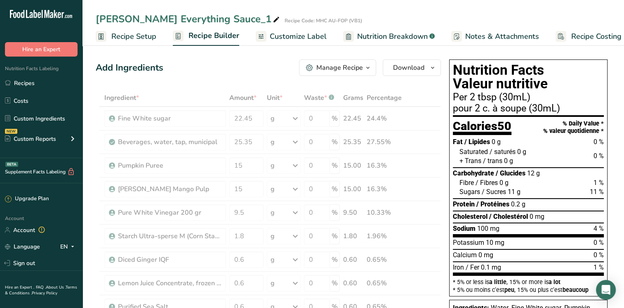
click at [193, 68] on div "Add Ingredients Manage Recipe Delete Recipe Duplicate Recipe Scale Recipe Save …" at bounding box center [268, 67] width 345 height 16
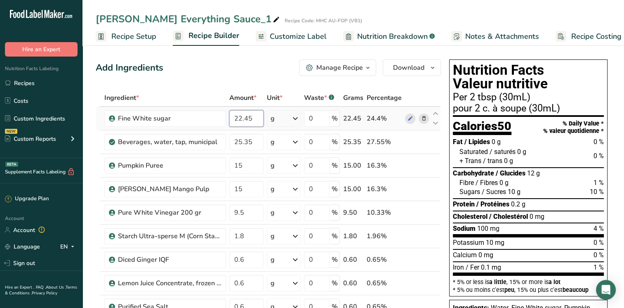
click at [243, 118] on input "22.45" at bounding box center [246, 118] width 34 height 16
click at [242, 121] on input "20.45" at bounding box center [246, 118] width 34 height 16
drag, startPoint x: 233, startPoint y: 118, endPoint x: 241, endPoint y: 119, distance: 8.7
click at [241, 119] on input "20.45" at bounding box center [246, 118] width 34 height 16
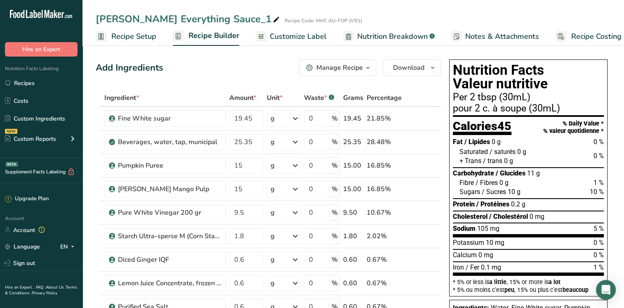
drag, startPoint x: 236, startPoint y: 117, endPoint x: 242, endPoint y: 118, distance: 6.2
click at [242, 118] on input "19.45" at bounding box center [246, 118] width 34 height 16
click at [203, 64] on div "Add Ingredients Manage Recipe Delete Recipe Duplicate Recipe Scale Recipe Save …" at bounding box center [268, 67] width 345 height 16
drag, startPoint x: 234, startPoint y: 120, endPoint x: 240, endPoint y: 121, distance: 6.4
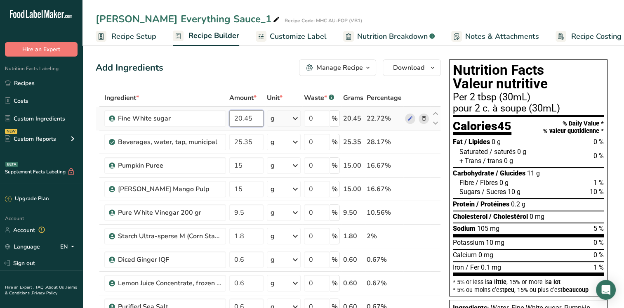
click at [240, 121] on input "20.45" at bounding box center [246, 118] width 34 height 16
type input "19.45"
click at [203, 69] on div "Add Ingredients Manage Recipe Delete Recipe Duplicate Recipe Scale Recipe Save …" at bounding box center [268, 67] width 345 height 16
drag, startPoint x: 232, startPoint y: 142, endPoint x: 242, endPoint y: 141, distance: 10.3
click at [242, 141] on input "25.35" at bounding box center [246, 142] width 34 height 16
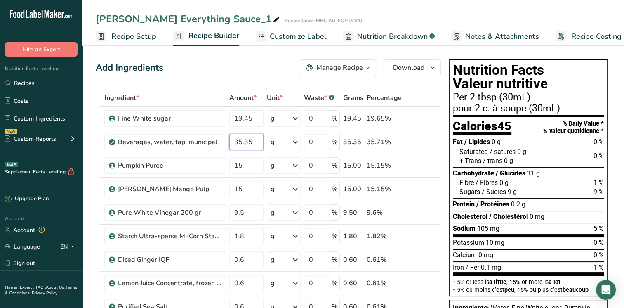
type input "35.35"
click at [190, 72] on div "Add Ingredients Manage Recipe Delete Recipe Duplicate Recipe Scale Recipe Save …" at bounding box center [268, 67] width 345 height 16
drag, startPoint x: 234, startPoint y: 118, endPoint x: 241, endPoint y: 119, distance: 7.0
click at [241, 119] on input "19.45" at bounding box center [246, 118] width 34 height 16
type input "21.45"
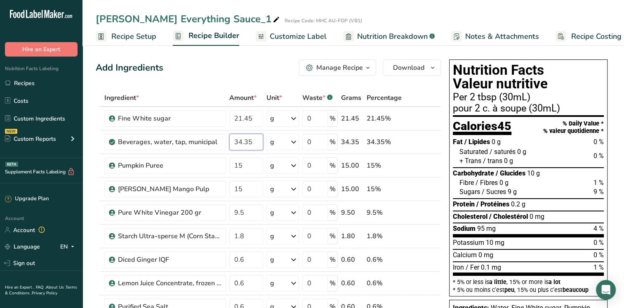
type input "34.35"
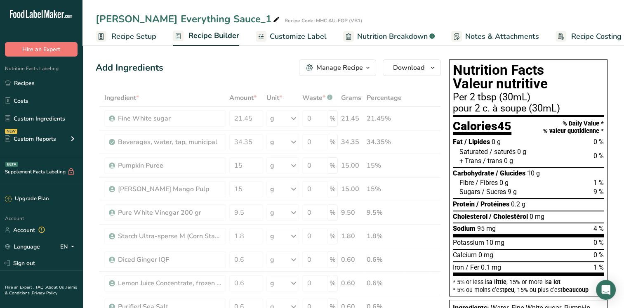
click at [191, 72] on div "Add Ingredients Manage Recipe Delete Recipe Duplicate Recipe Scale Recipe Save …" at bounding box center [268, 67] width 345 height 16
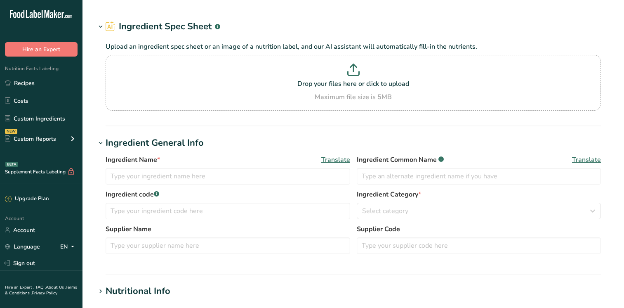
type input "Fresh Habanero Peppers"
type input "BAMF62"
type input "Bamford Produce"
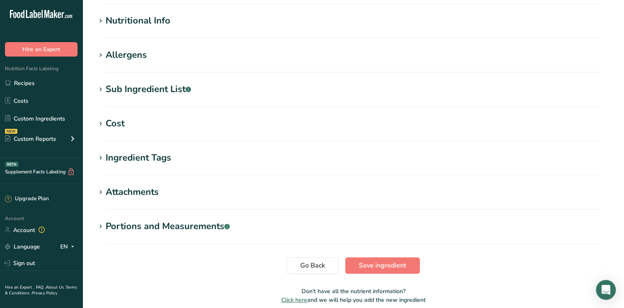
click at [158, 22] on div "Nutritional Info" at bounding box center [138, 21] width 65 height 14
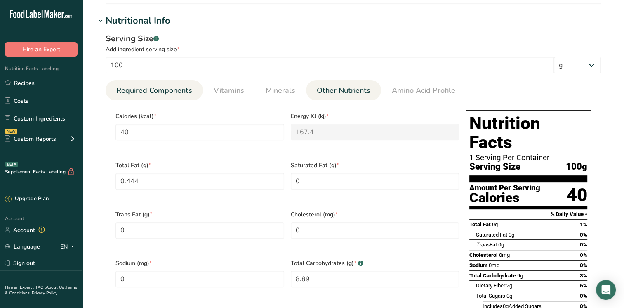
click at [321, 89] on span "Other Nutrients" at bounding box center [344, 90] width 54 height 11
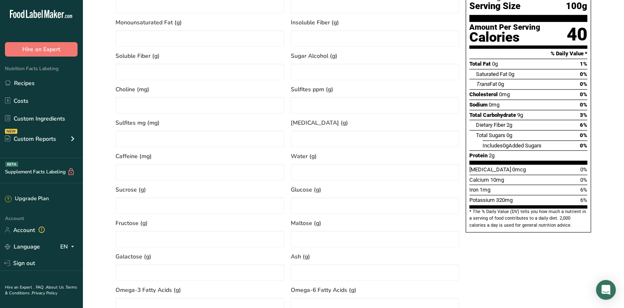
scroll to position [454, 0]
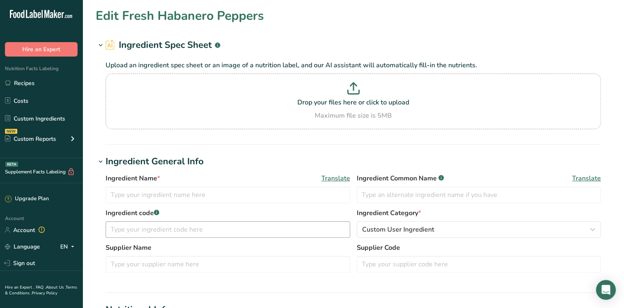
type input "Fresh Habanero Peppers"
type input "BAMF62"
type input "Bamford Produce"
type input "100"
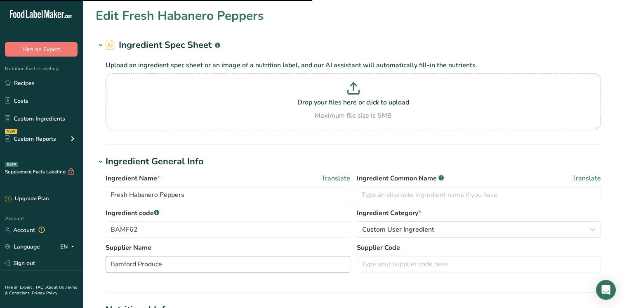
scroll to position [289, 0]
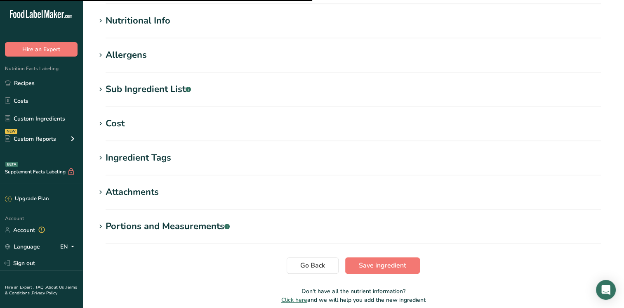
click at [170, 26] on h1 "Nutritional Info" at bounding box center [353, 21] width 515 height 14
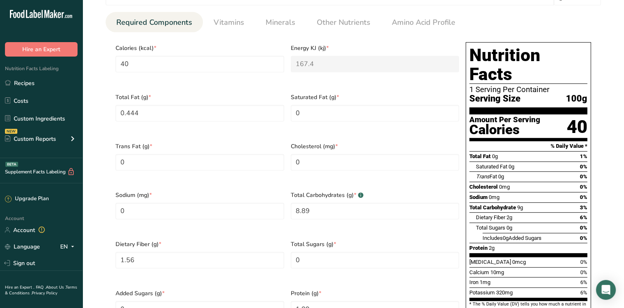
scroll to position [206, 0]
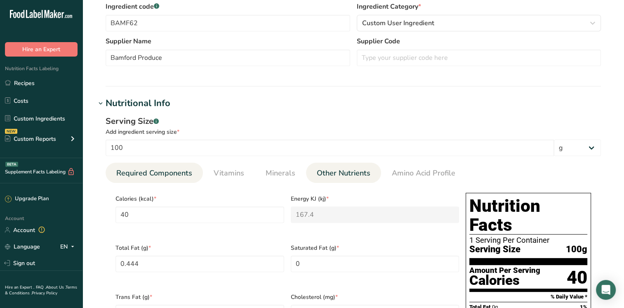
click at [342, 170] on span "Other Nutrients" at bounding box center [344, 172] width 54 height 11
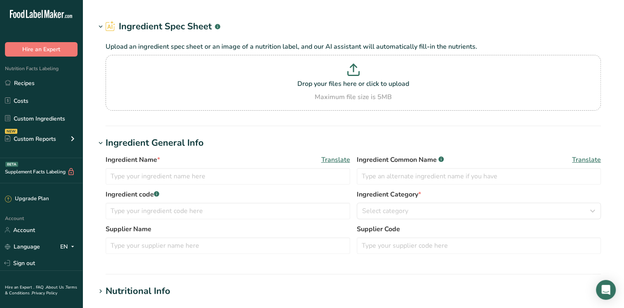
type input "Fresh Habanero Peppers"
type input "BAMF62"
type input "Bamford Produce"
type input "100"
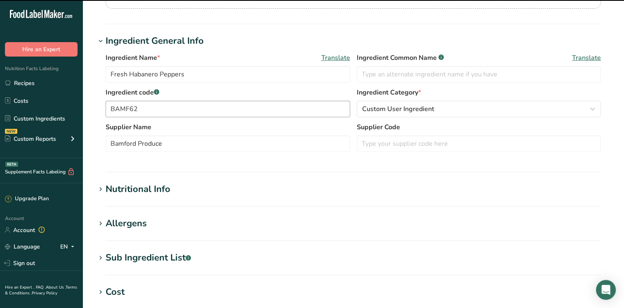
scroll to position [247, 0]
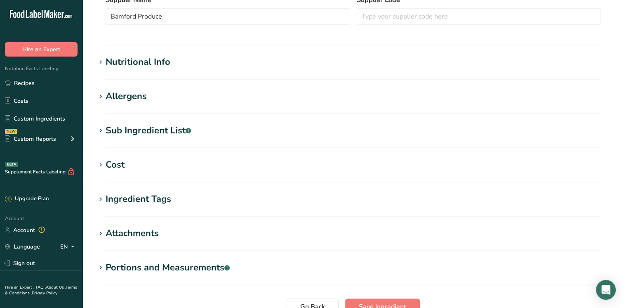
click at [154, 61] on div "Nutritional Info" at bounding box center [138, 62] width 65 height 14
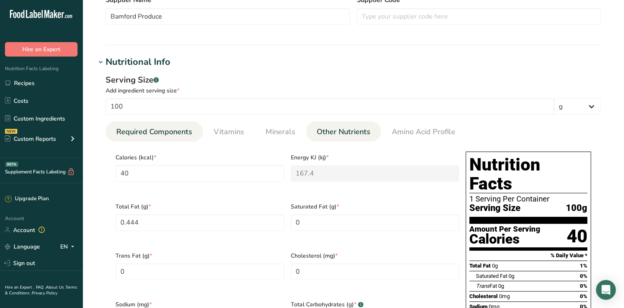
click at [339, 128] on span "Other Nutrients" at bounding box center [344, 131] width 54 height 11
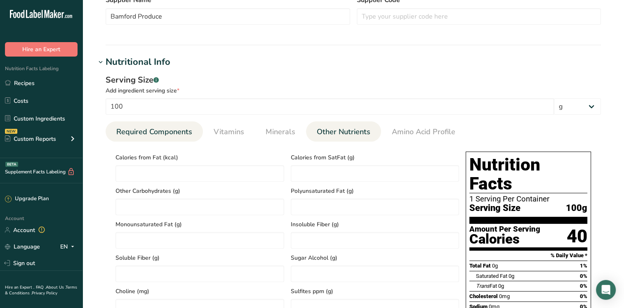
click at [155, 135] on span "Required Components" at bounding box center [154, 131] width 76 height 11
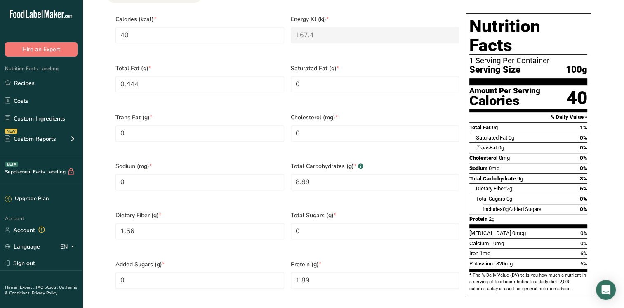
scroll to position [371, 0]
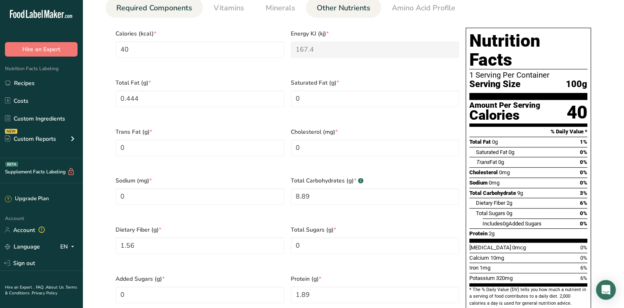
click at [348, 13] on span "Other Nutrients" at bounding box center [344, 7] width 54 height 11
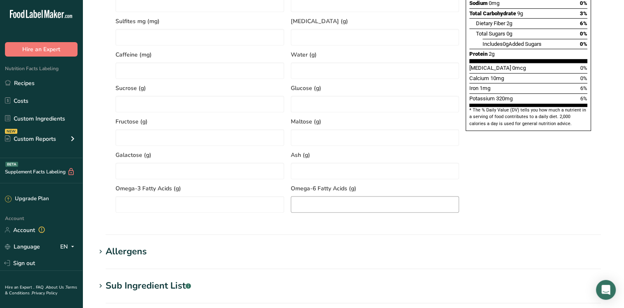
scroll to position [577, 0]
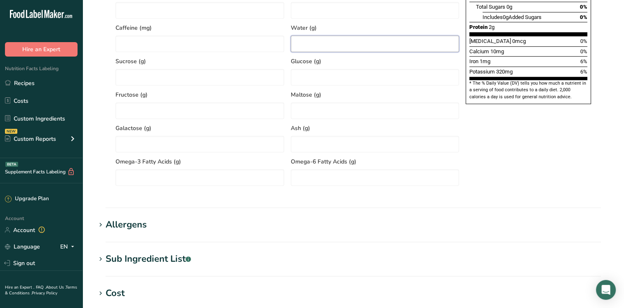
click at [317, 48] on input "number" at bounding box center [375, 43] width 169 height 16
type input "88"
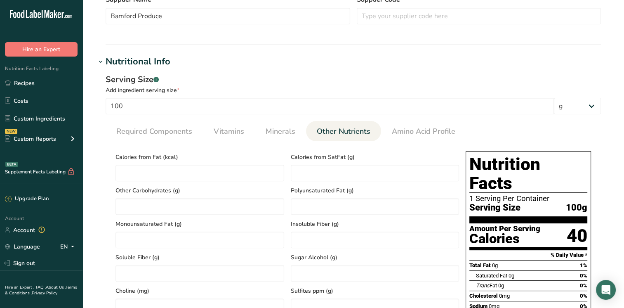
scroll to position [247, 0]
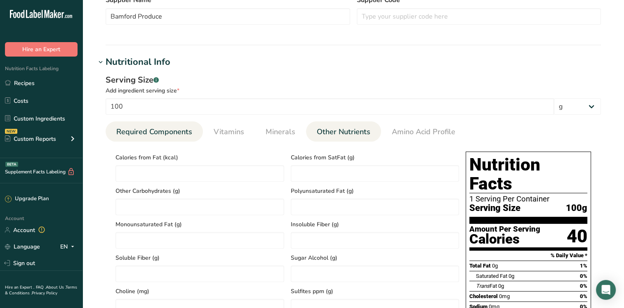
click at [158, 136] on span "Required Components" at bounding box center [154, 131] width 76 height 11
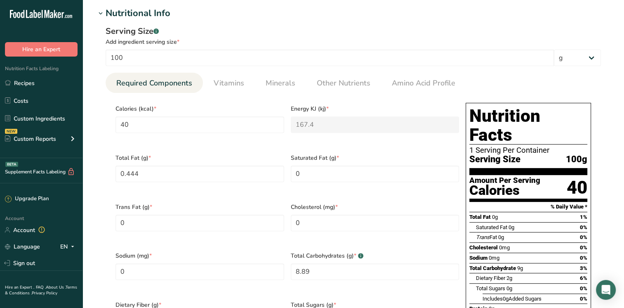
scroll to position [371, 0]
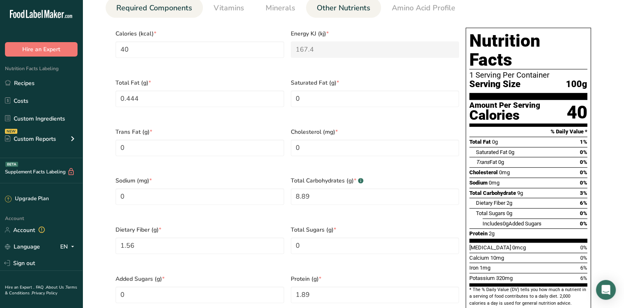
click at [344, 8] on span "Other Nutrients" at bounding box center [344, 7] width 54 height 11
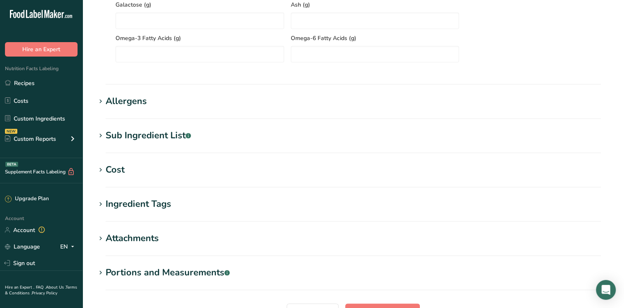
scroll to position [742, 0]
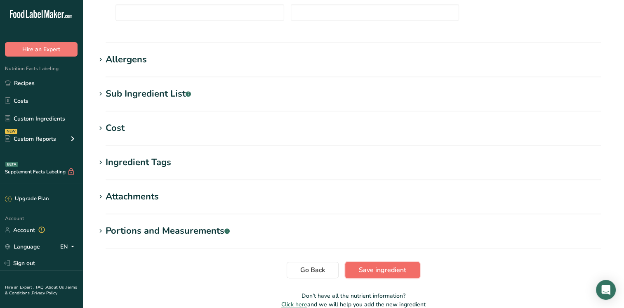
click at [370, 271] on span "Save ingredient" at bounding box center [382, 270] width 47 height 10
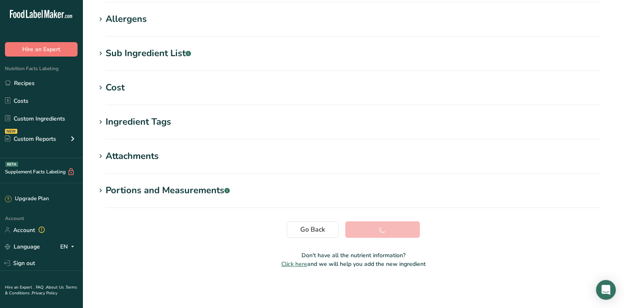
scroll to position [129, 0]
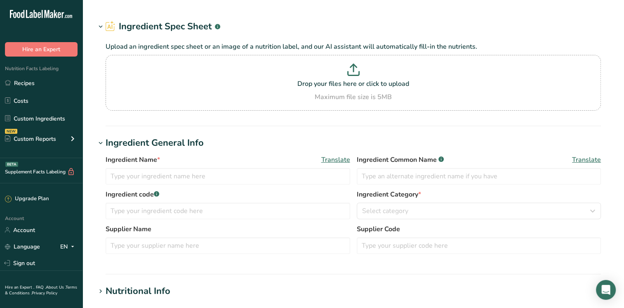
type input "Diced Garlic IQF"
type input "AODA4"
type input "AODA"
type input "100"
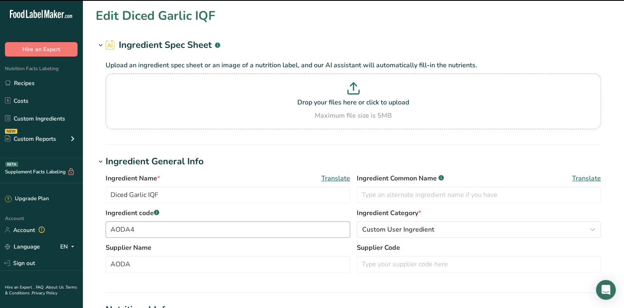
scroll to position [165, 0]
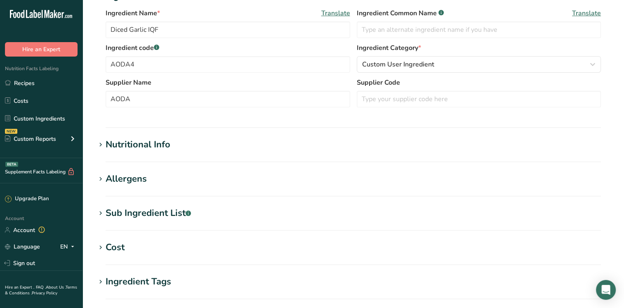
click at [144, 151] on section "Nutritional Info Serving Size .a-a{fill:#347362;}.b-a{fill:#fff;} Add ingredien…" at bounding box center [353, 150] width 515 height 24
click at [148, 144] on div "Nutritional Info" at bounding box center [138, 145] width 65 height 14
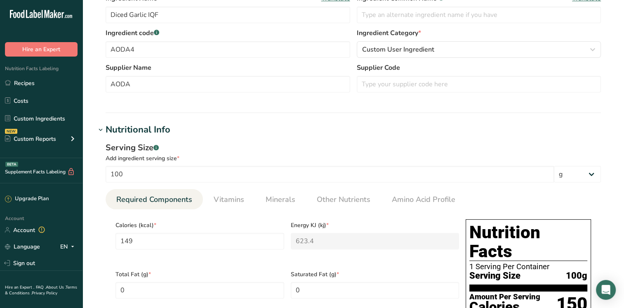
scroll to position [330, 0]
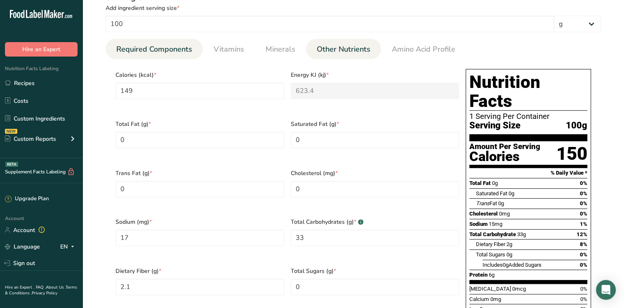
click at [354, 55] on link "Other Nutrients" at bounding box center [343, 49] width 60 height 21
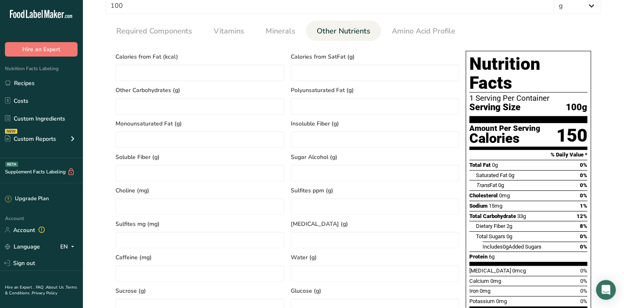
scroll to position [454, 0]
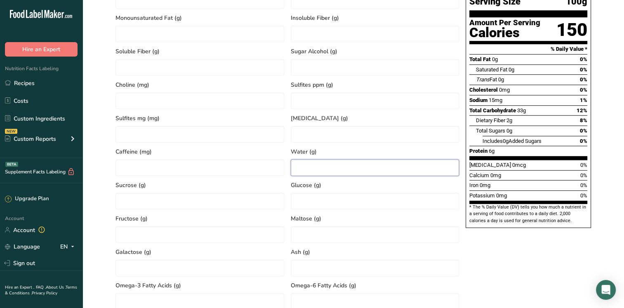
click at [318, 166] on input "number" at bounding box center [375, 167] width 169 height 16
click at [526, 271] on div "Nutrition Facts 1 Serving Per Container Serving Size 100g Amount Per Serving Ca…" at bounding box center [528, 123] width 132 height 363
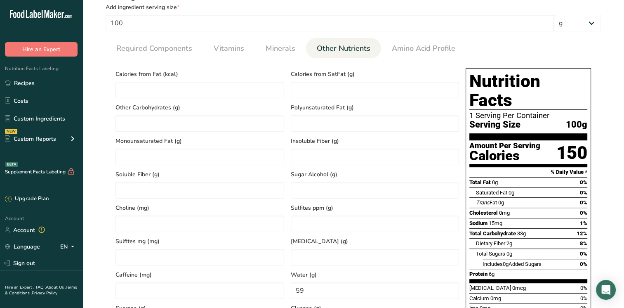
scroll to position [165, 0]
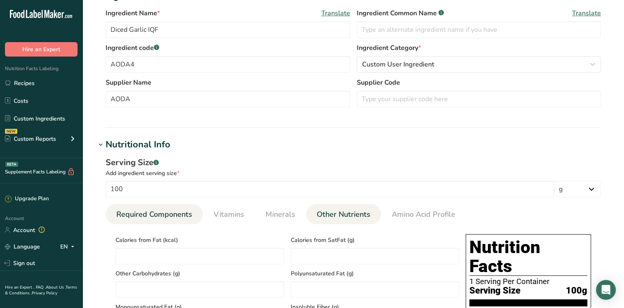
click at [155, 212] on span "Required Components" at bounding box center [154, 214] width 76 height 11
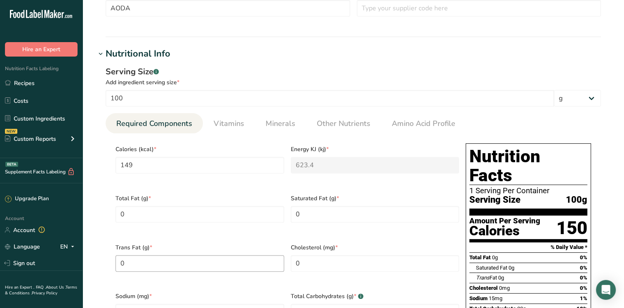
scroll to position [371, 0]
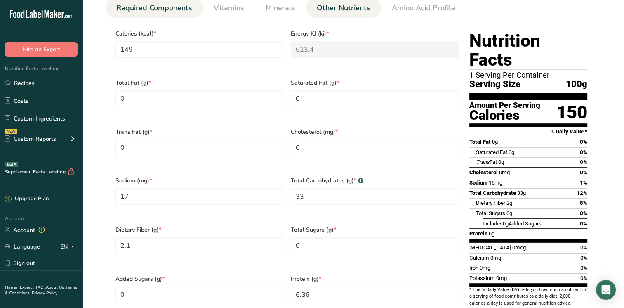
click at [345, 9] on span "Other Nutrients" at bounding box center [344, 7] width 54 height 11
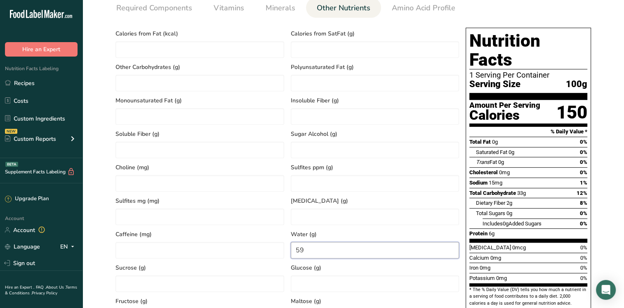
drag, startPoint x: 309, startPoint y: 248, endPoint x: 294, endPoint y: 248, distance: 15.3
click at [294, 248] on input "59" at bounding box center [375, 250] width 169 height 16
type input "60"
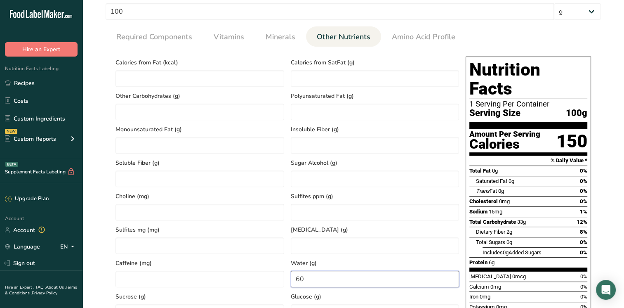
scroll to position [289, 0]
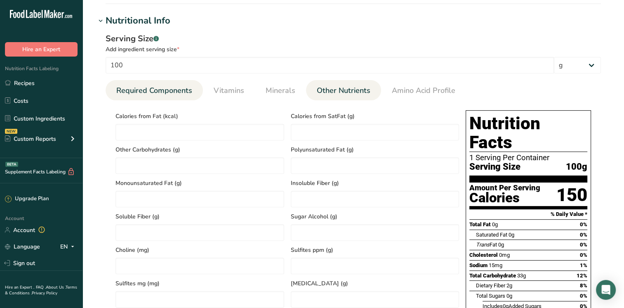
click at [150, 82] on link "Required Components" at bounding box center [154, 90] width 82 height 21
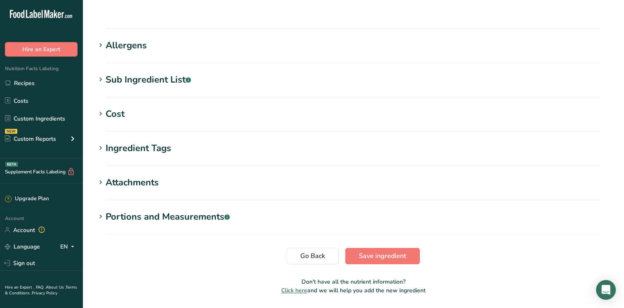
scroll to position [688, 0]
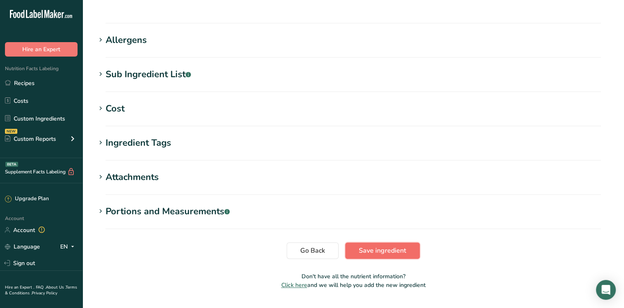
click at [388, 245] on span "Save ingredient" at bounding box center [382, 250] width 47 height 10
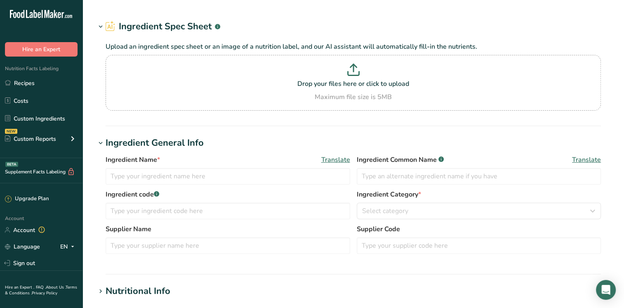
type input "Garlic, raw"
type input "Garlic"
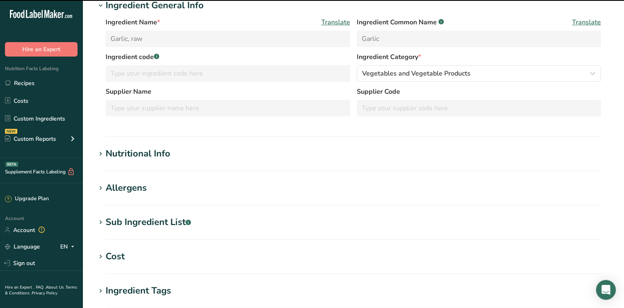
scroll to position [165, 0]
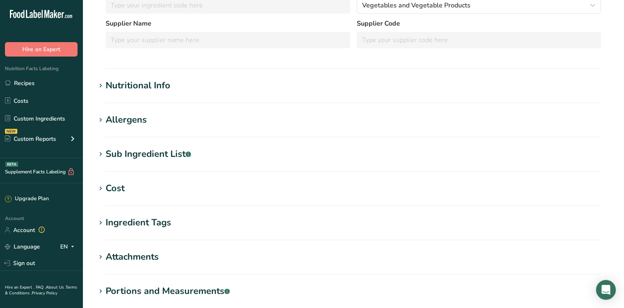
click at [153, 82] on div "Nutritional Info" at bounding box center [138, 86] width 65 height 14
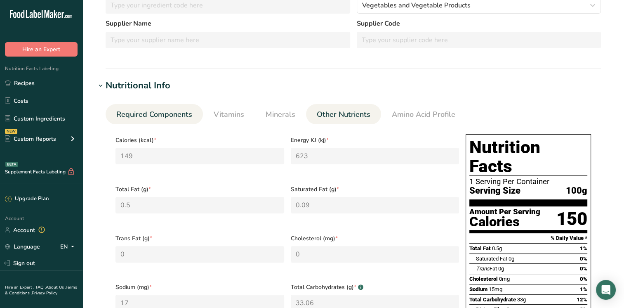
click at [341, 113] on span "Other Nutrients" at bounding box center [344, 114] width 54 height 11
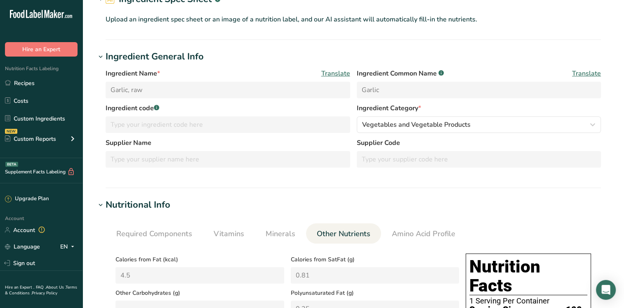
scroll to position [0, 0]
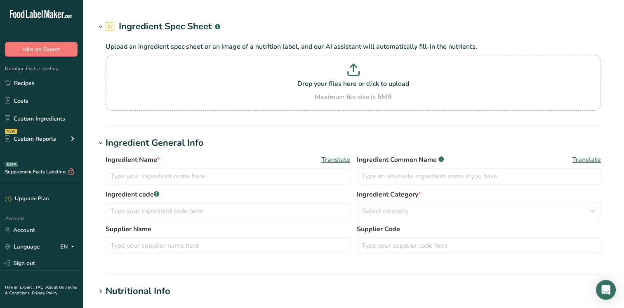
type input "Garlic, raw"
type input "Garlic"
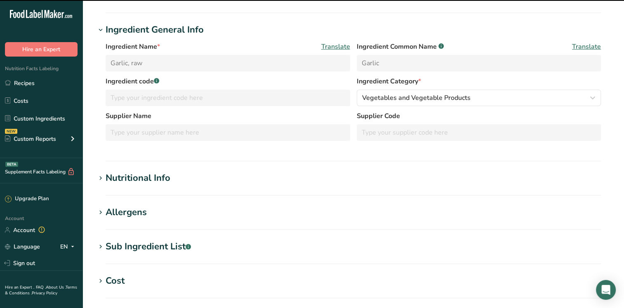
scroll to position [206, 0]
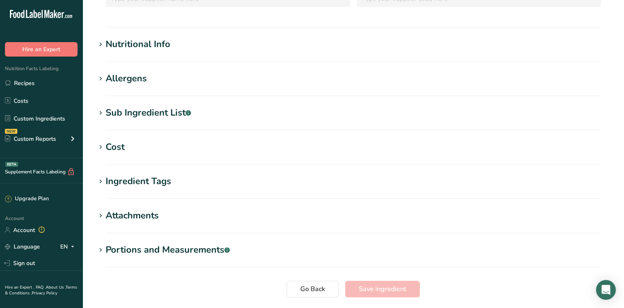
click at [146, 47] on div "Nutritional Info" at bounding box center [138, 45] width 65 height 14
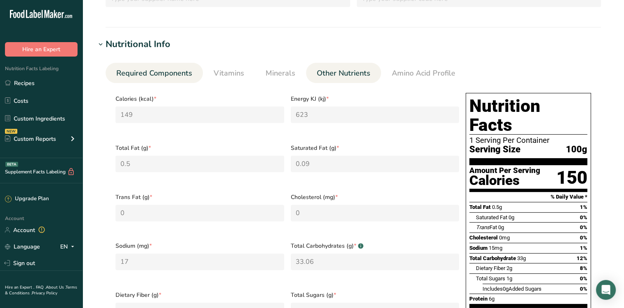
click at [331, 70] on span "Other Nutrients" at bounding box center [344, 73] width 54 height 11
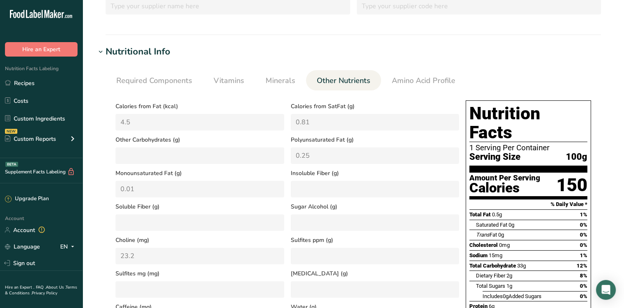
scroll to position [124, 0]
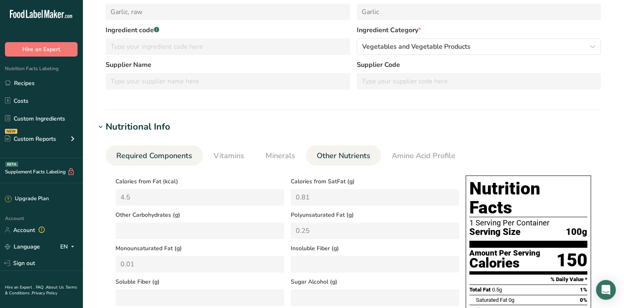
click at [160, 159] on span "Required Components" at bounding box center [154, 155] width 76 height 11
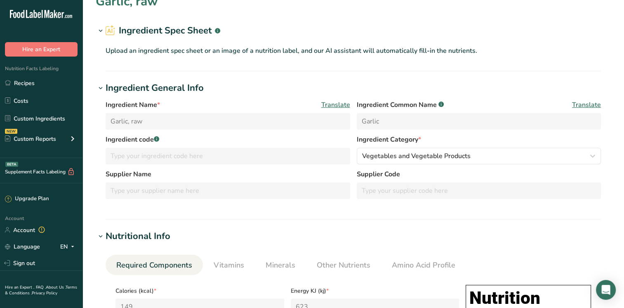
scroll to position [0, 0]
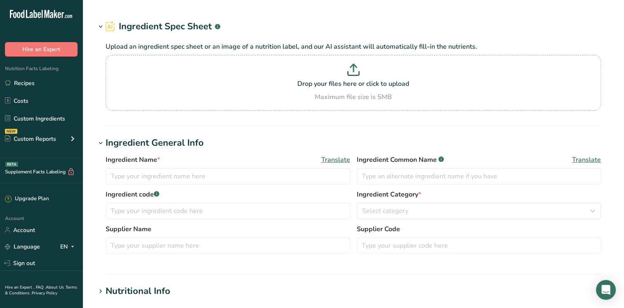
type input "Citric Acid"
type input "FLA26"
type input "Flavorcan International"
type input "100"
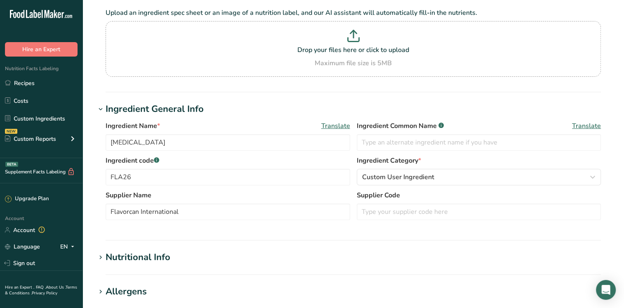
scroll to position [165, 0]
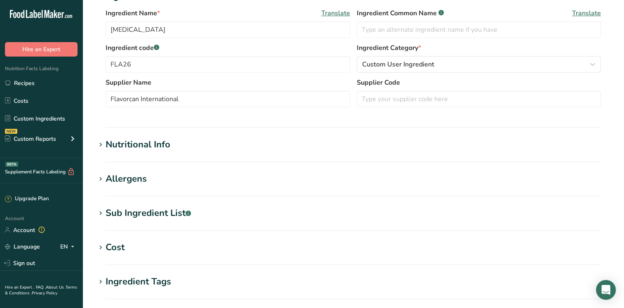
click at [167, 151] on div "Nutritional Info" at bounding box center [138, 145] width 65 height 14
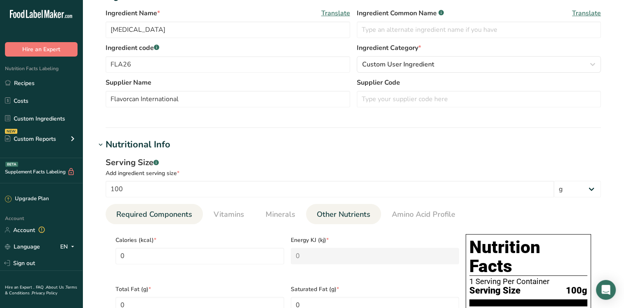
click at [341, 217] on span "Other Nutrients" at bounding box center [344, 214] width 54 height 11
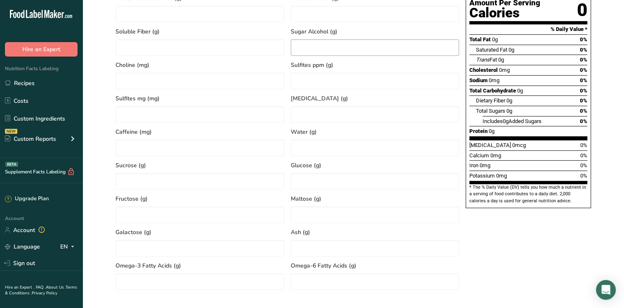
scroll to position [495, 0]
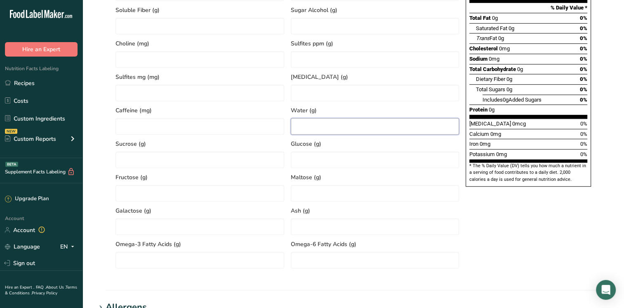
click at [306, 129] on input "number" at bounding box center [375, 126] width 169 height 16
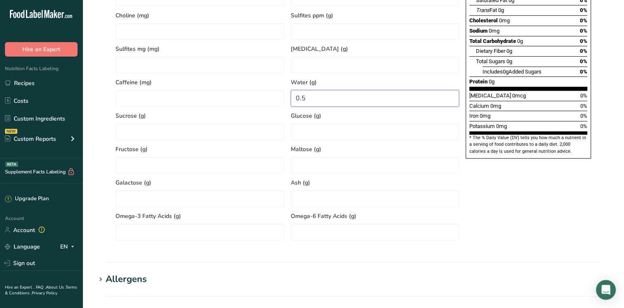
scroll to position [742, 0]
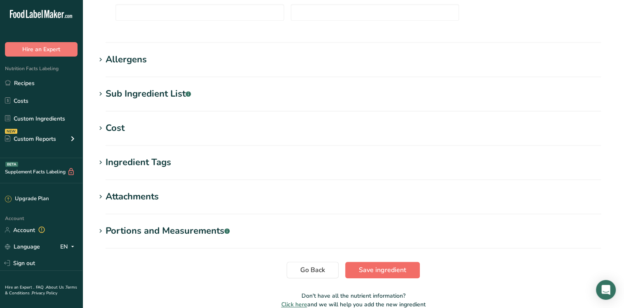
type input "0.5"
click at [379, 266] on span "Save ingredient" at bounding box center [382, 270] width 47 height 10
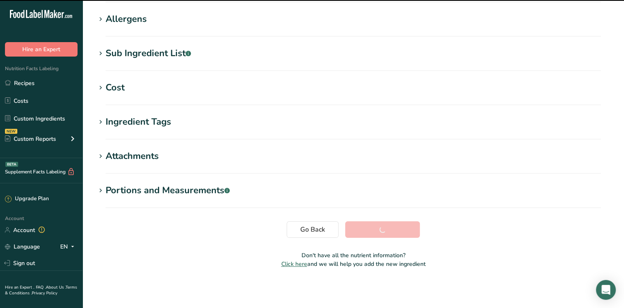
scroll to position [129, 0]
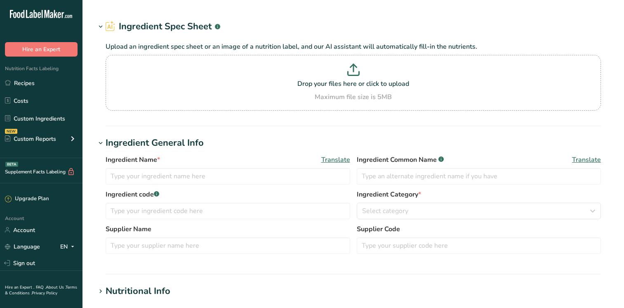
type input "Allspice, Ground"
type input "WRLE2"
type input "Worlee Natural Products"
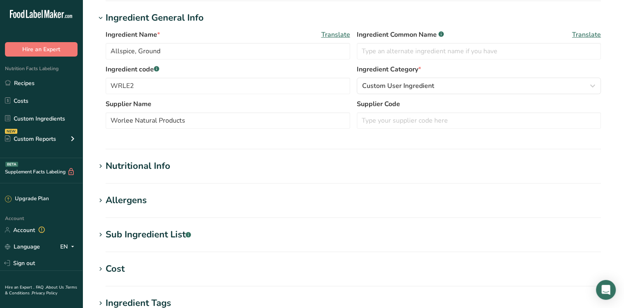
scroll to position [159, 0]
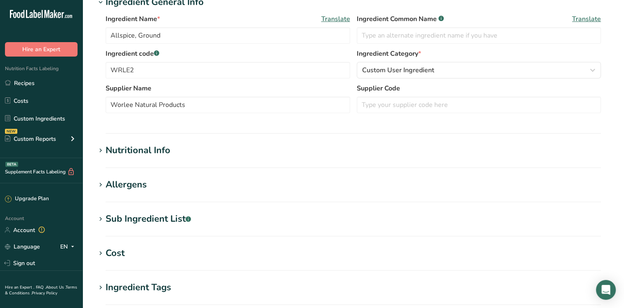
click div "Nutritional Info"
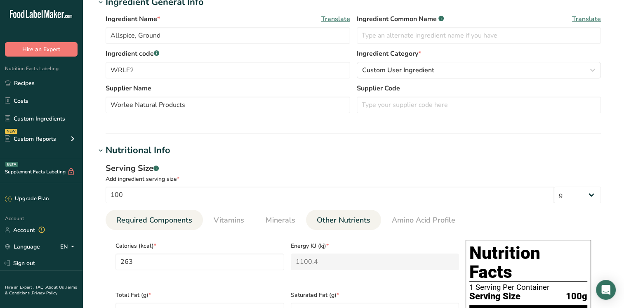
click span "Other Nutrients"
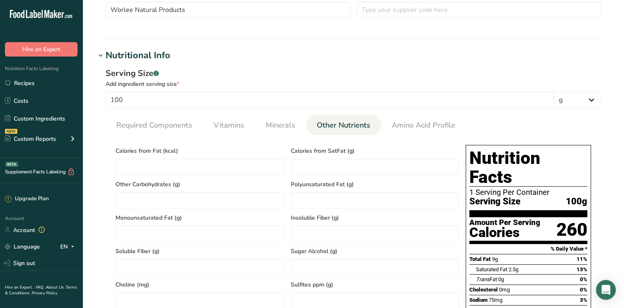
scroll to position [407, 0]
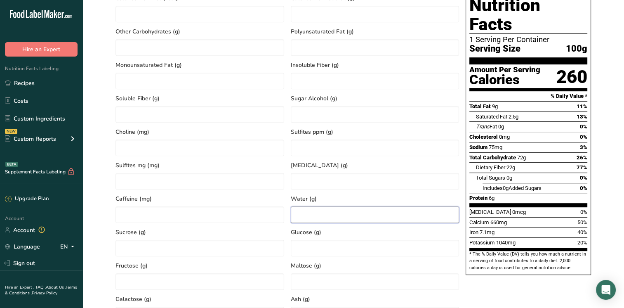
click input "number"
type input "12"
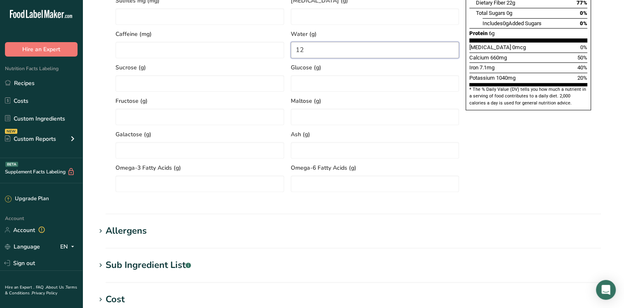
scroll to position [572, 0]
click input "number"
type input "5.5"
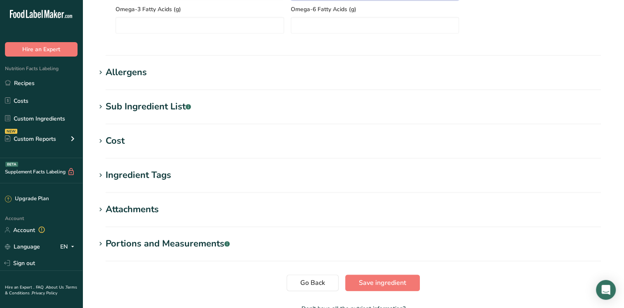
scroll to position [782, 0]
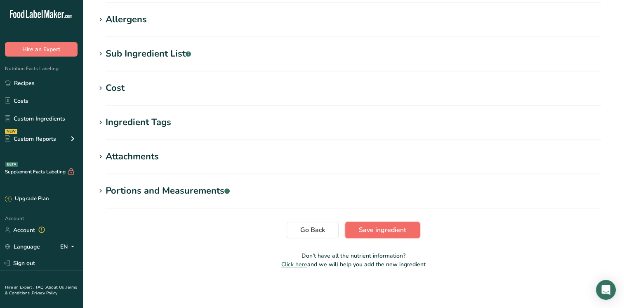
click span "Save ingredient"
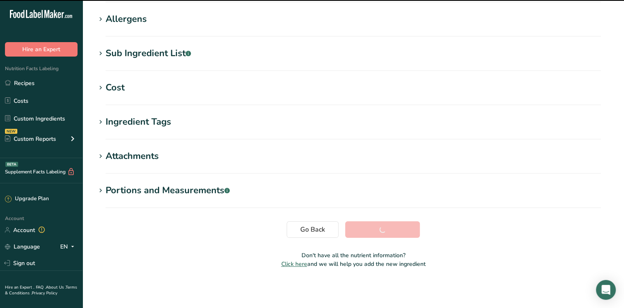
scroll to position [129, 0]
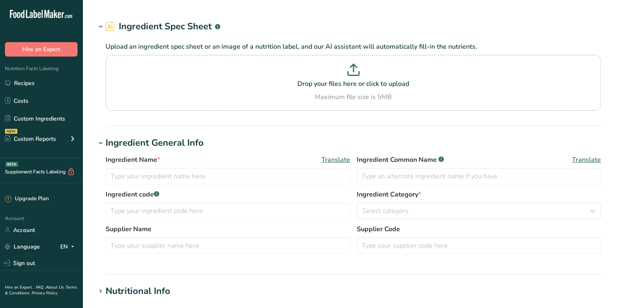
type input "Turmeric Ground#113502"
type input "WRLE9"
type input "Worlee Natural Product"
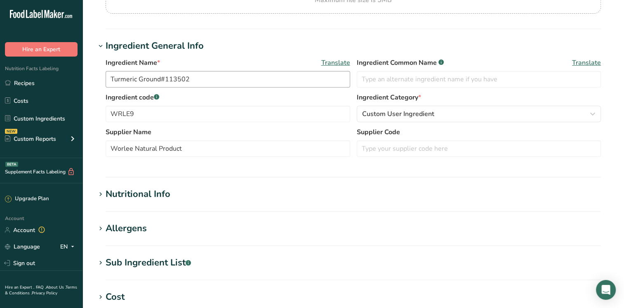
scroll to position [247, 0]
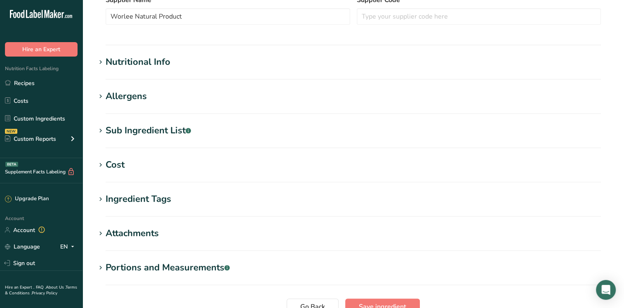
click at [106, 62] on div "Nutritional Info" at bounding box center [138, 62] width 65 height 14
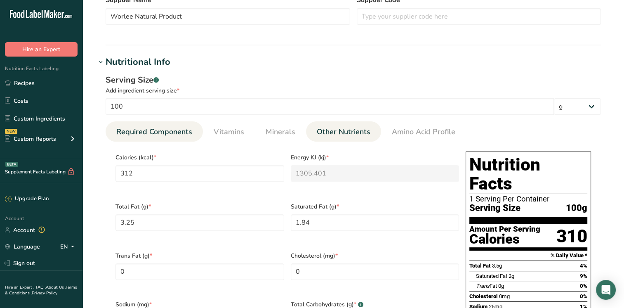
click at [345, 131] on span "Other Nutrients" at bounding box center [344, 131] width 54 height 11
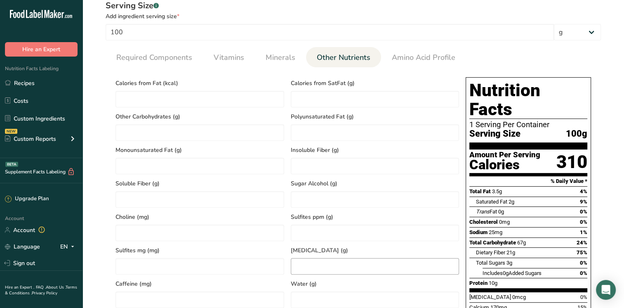
scroll to position [412, 0]
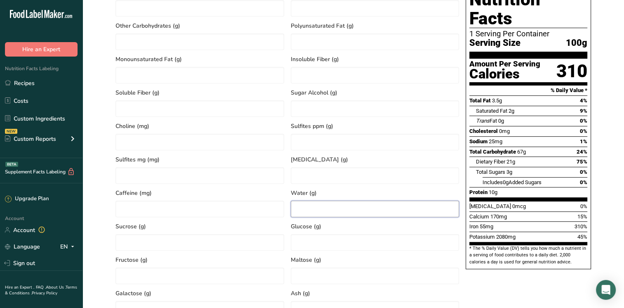
click at [312, 212] on input "number" at bounding box center [375, 208] width 169 height 16
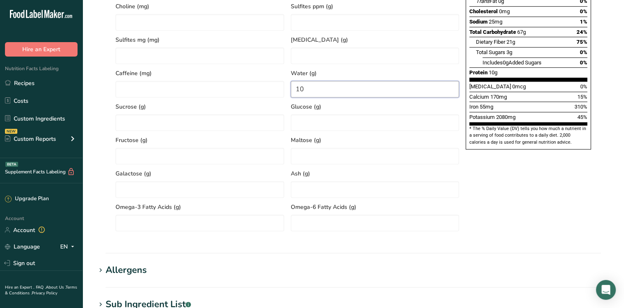
scroll to position [536, 0]
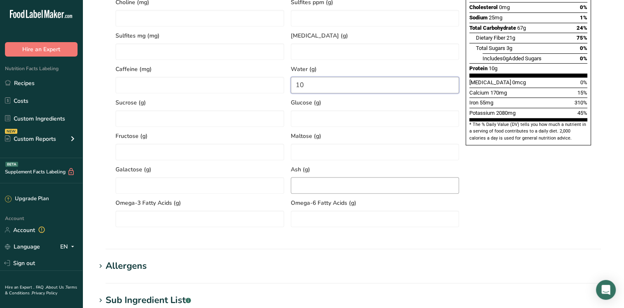
type input "10"
click at [306, 181] on input "number" at bounding box center [375, 185] width 169 height 16
type input "7"
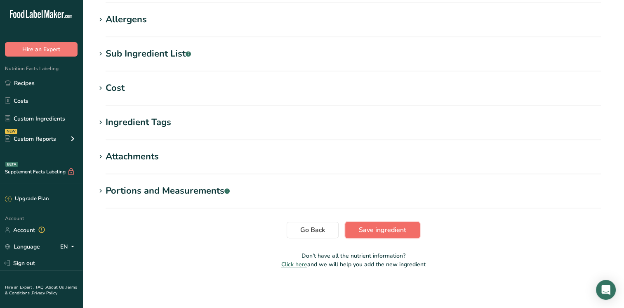
click at [376, 225] on span "Save ingredient" at bounding box center [382, 230] width 47 height 10
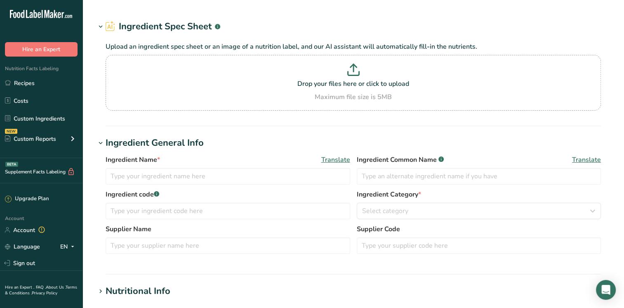
type input "Cinnamon, Ground"
type input "WRLE5"
type input "Worlee Natural Products"
type input "100"
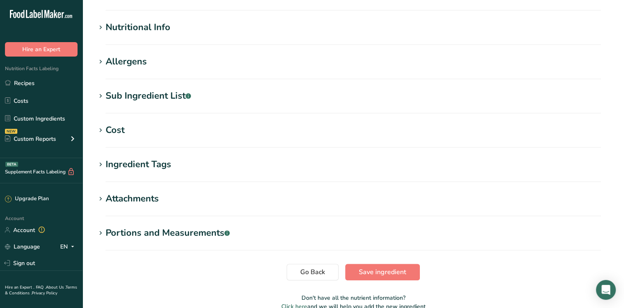
scroll to position [289, 0]
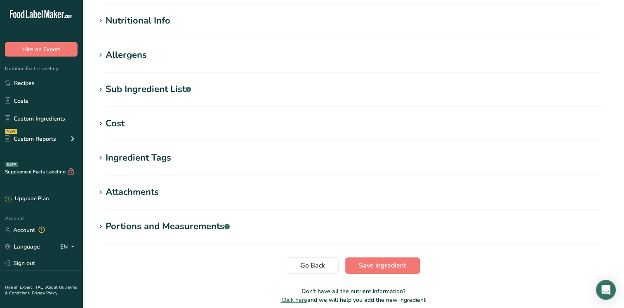
click at [147, 30] on section "Nutritional Info Serving Size .a-a{fill:#347362;}.b-a{fill:#fff;} Add ingredien…" at bounding box center [353, 26] width 515 height 24
click at [152, 28] on section "Nutritional Info Serving Size .a-a{fill:#347362;}.b-a{fill:#fff;} Add ingredien…" at bounding box center [353, 26] width 515 height 24
click at [153, 21] on div "Nutritional Info" at bounding box center [138, 21] width 65 height 14
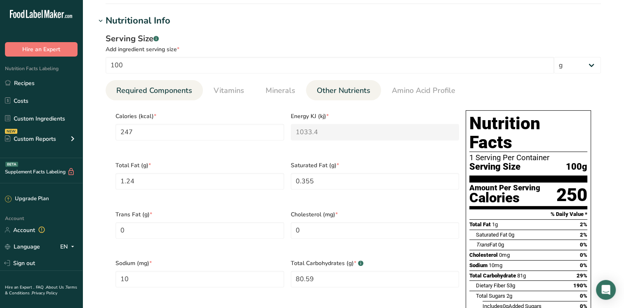
click at [348, 95] on span "Other Nutrients" at bounding box center [344, 90] width 54 height 11
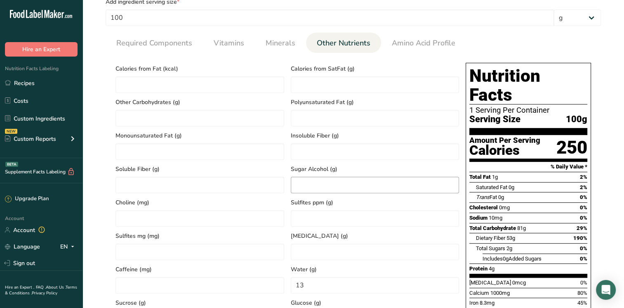
scroll to position [412, 0]
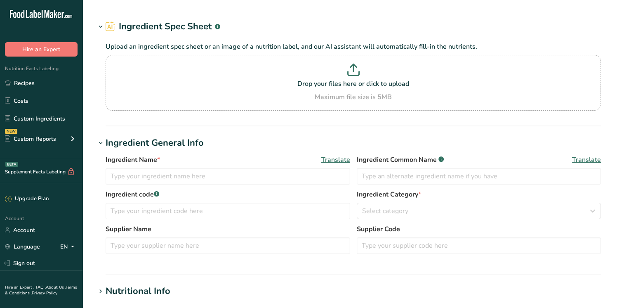
type input "Coriander Ground HTST STERILIZED"
type input "BSA 99"
type input "BSA Inc"
type input "100"
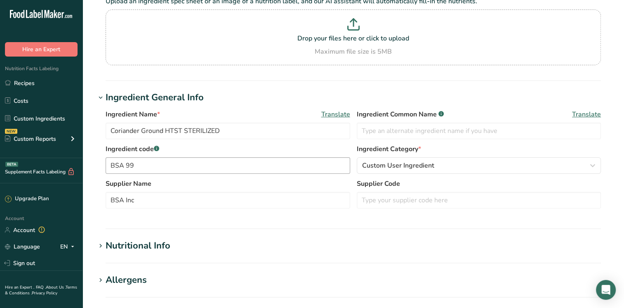
scroll to position [247, 0]
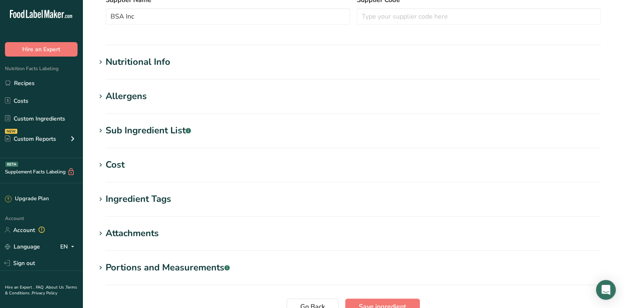
drag, startPoint x: 145, startPoint y: 66, endPoint x: 190, endPoint y: 95, distance: 53.6
click at [144, 66] on div "Nutritional Info" at bounding box center [138, 62] width 65 height 14
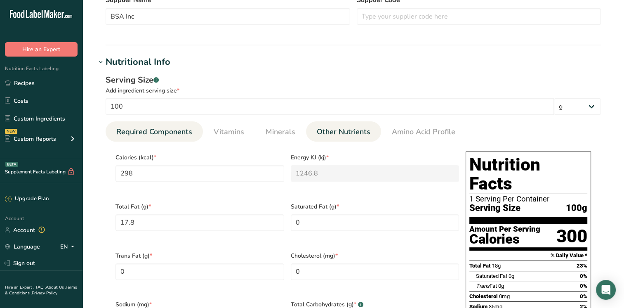
click at [341, 133] on span "Other Nutrients" at bounding box center [344, 131] width 54 height 11
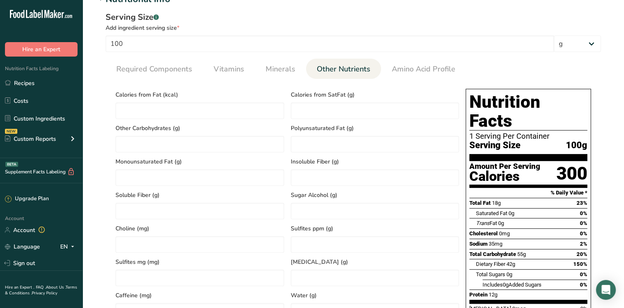
scroll to position [412, 0]
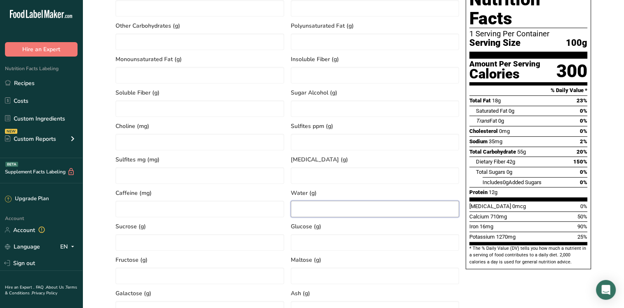
click at [315, 212] on input "number" at bounding box center [375, 208] width 169 height 16
type input "9"
click at [308, 301] on input "number" at bounding box center [375, 309] width 169 height 16
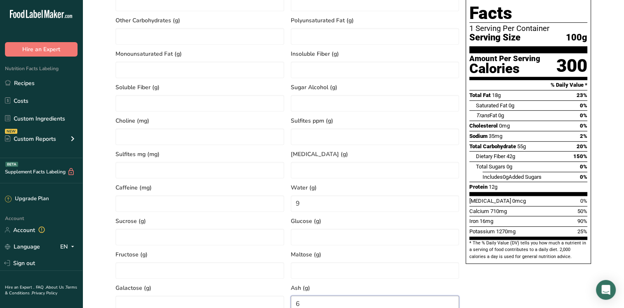
type input "6"
click at [513, 285] on div "Nutrition Facts 1 Serving Per Container Serving Size 100g Amount Per Serving Ca…" at bounding box center [528, 159] width 132 height 363
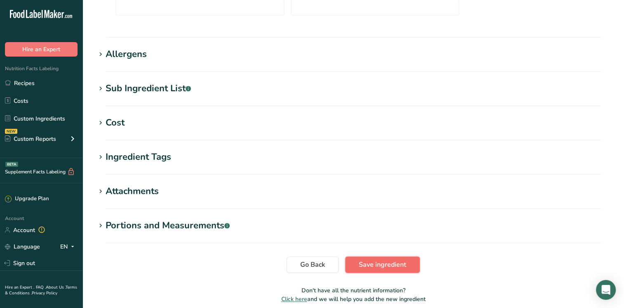
click at [393, 264] on span "Save ingredient" at bounding box center [382, 264] width 47 height 10
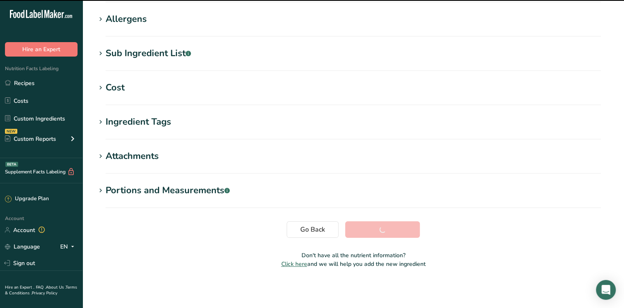
scroll to position [129, 0]
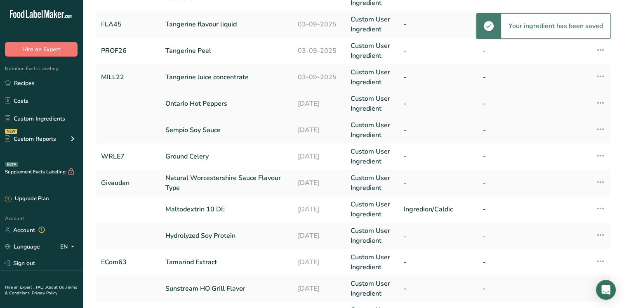
scroll to position [228, 0]
